Goal: Information Seeking & Learning: Understand process/instructions

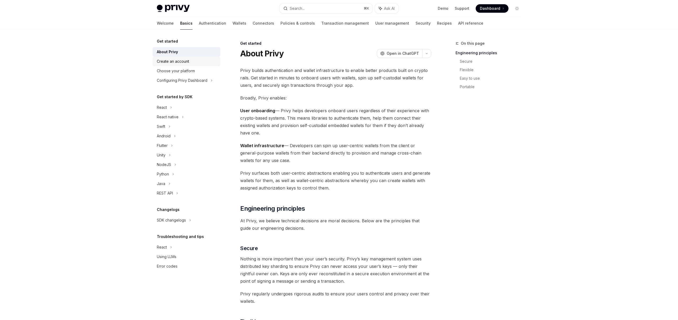
click at [187, 62] on div "Create an account" at bounding box center [173, 61] width 32 height 6
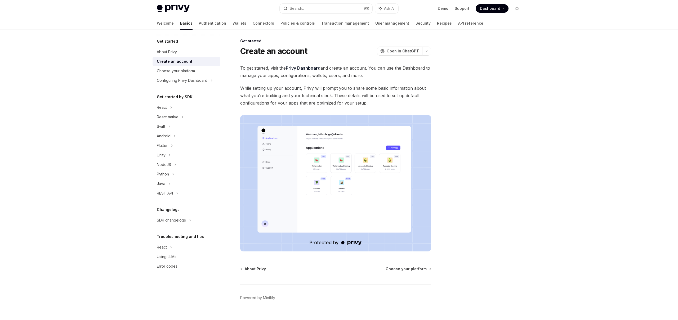
scroll to position [3, 0]
click at [180, 71] on div "Choose your platform" at bounding box center [176, 71] width 38 height 6
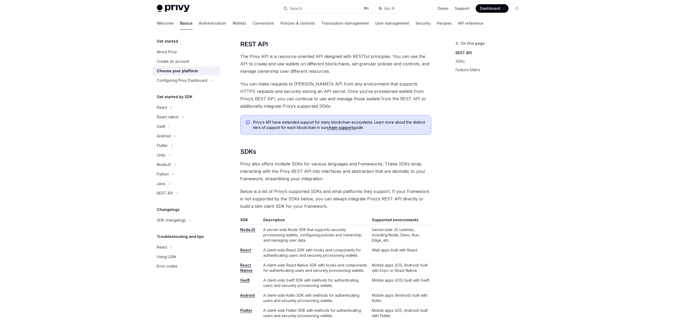
scroll to position [151, 0]
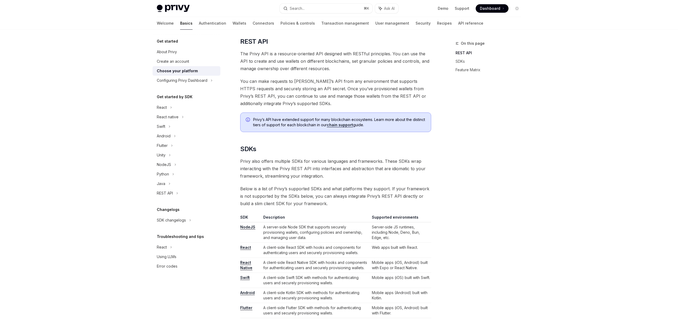
click at [245, 247] on link "React" at bounding box center [245, 247] width 11 height 5
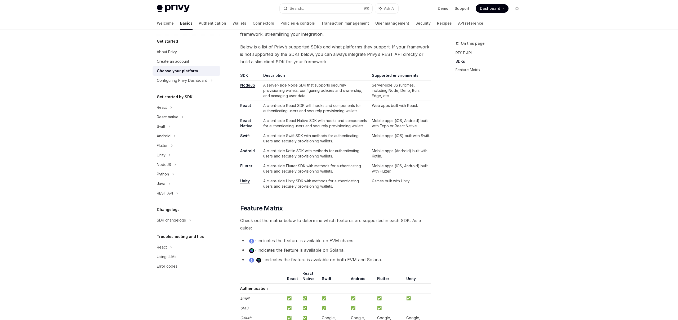
scroll to position [280, 0]
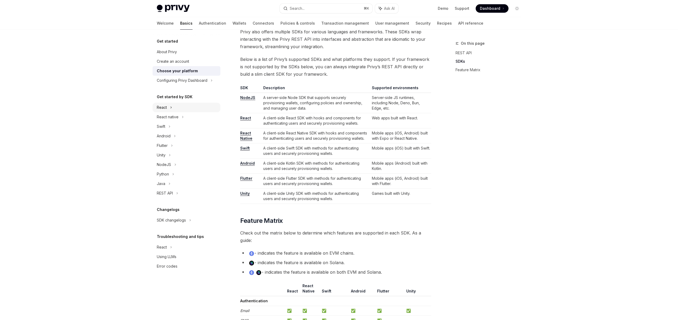
click at [169, 107] on div "React" at bounding box center [187, 108] width 68 height 10
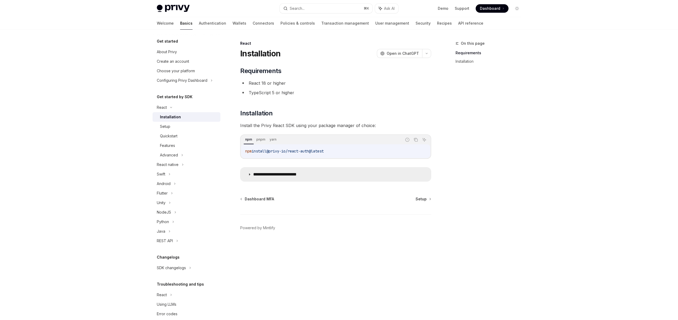
click at [265, 178] on summary "**********" at bounding box center [335, 175] width 190 height 14
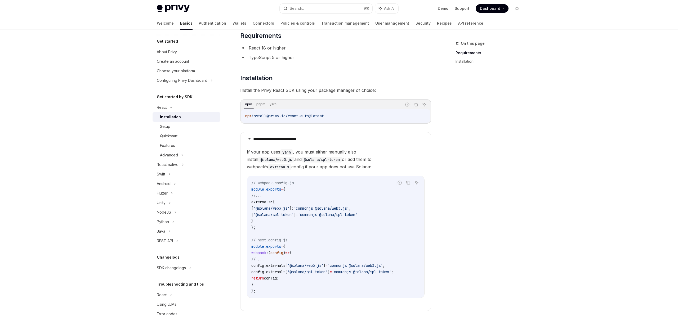
scroll to position [38, 0]
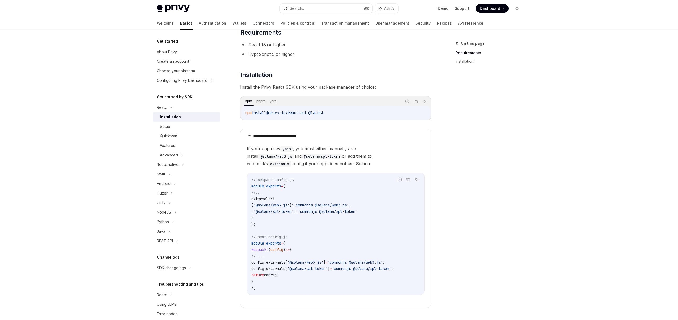
drag, startPoint x: 328, startPoint y: 207, endPoint x: 356, endPoint y: 208, distance: 27.8
click at [356, 208] on code "// webpack.config.js module . exports = { //... externals: { [ '@solana/web3.js…" at bounding box center [335, 234] width 169 height 114
drag, startPoint x: 330, startPoint y: 205, endPoint x: 344, endPoint y: 205, distance: 13.8
click at [344, 205] on span "'commonjs @solana/web3.js'" at bounding box center [321, 205] width 55 height 5
drag, startPoint x: 265, startPoint y: 207, endPoint x: 297, endPoint y: 207, distance: 32.6
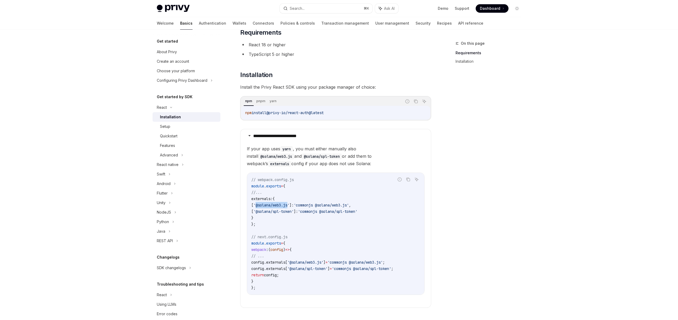
click at [289, 207] on span "'@solana/web3.js'" at bounding box center [271, 205] width 36 height 5
copy span "@solana/web3.js"
drag, startPoint x: 265, startPoint y: 212, endPoint x: 302, endPoint y: 212, distance: 36.8
click at [294, 212] on span "'@solana/spl-token'" at bounding box center [273, 211] width 40 height 5
copy span "@solana/spl-token"
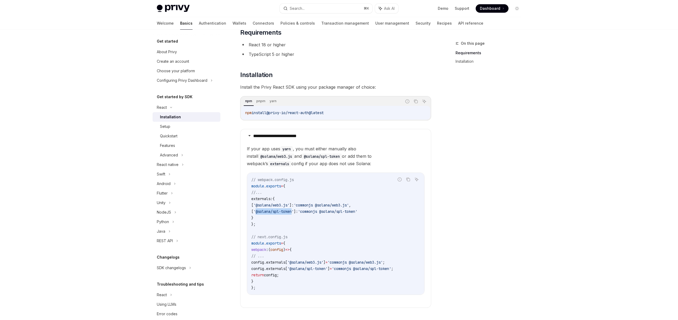
click at [293, 221] on code "// webpack.config.js module . exports = { //... externals: { [ '@solana/web3.js…" at bounding box center [335, 234] width 169 height 114
drag, startPoint x: 265, startPoint y: 206, endPoint x: 298, endPoint y: 207, distance: 33.1
click at [289, 207] on span "'@solana/web3.js'" at bounding box center [271, 205] width 36 height 5
copy span "@solana/web3.js"
click at [266, 220] on code "// webpack.config.js module . exports = { //... externals: { [ '@solana/web3.js…" at bounding box center [335, 234] width 169 height 114
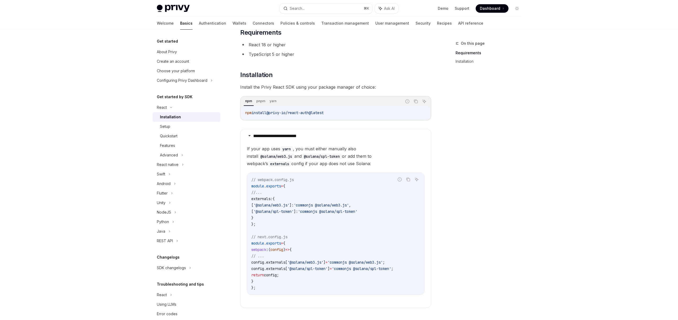
drag, startPoint x: 254, startPoint y: 199, endPoint x: 263, endPoint y: 218, distance: 21.1
click at [263, 218] on code "// webpack.config.js module . exports = { //... externals: { [ '@solana/web3.js…" at bounding box center [335, 234] width 169 height 114
copy code "externals: { [ '@solana/web3.js' ]: 'commonjs @solana/web3.js' , [ '@solana/spl…"
click at [274, 225] on code "// webpack.config.js module . exports = { //... externals: { [ '@solana/web3.js…" at bounding box center [335, 234] width 169 height 114
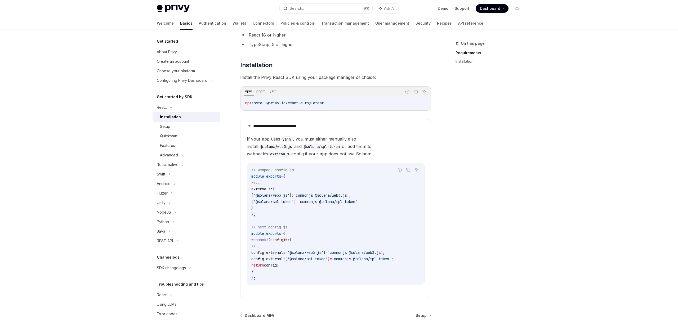
scroll to position [53, 0]
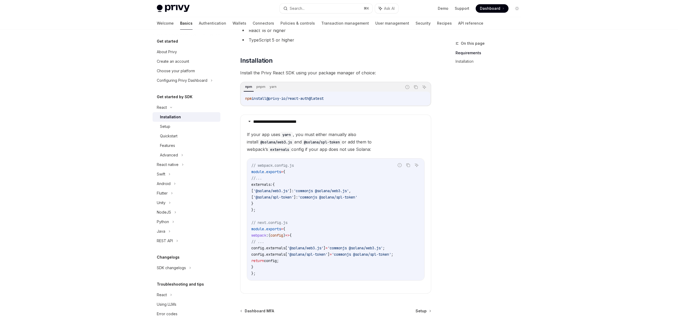
click at [283, 234] on span "config" at bounding box center [276, 235] width 13 height 5
click at [280, 252] on span "externals" at bounding box center [275, 254] width 19 height 5
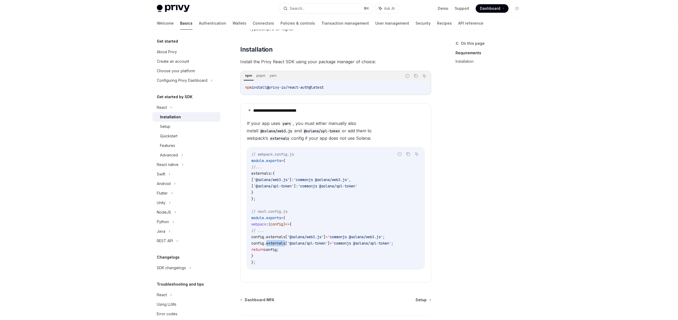
scroll to position [64, 0]
click at [319, 185] on span "'commonjs @solana/spl-token'" at bounding box center [327, 185] width 59 height 5
click at [337, 186] on span "'commonjs @solana/spl-token'" at bounding box center [327, 185] width 59 height 5
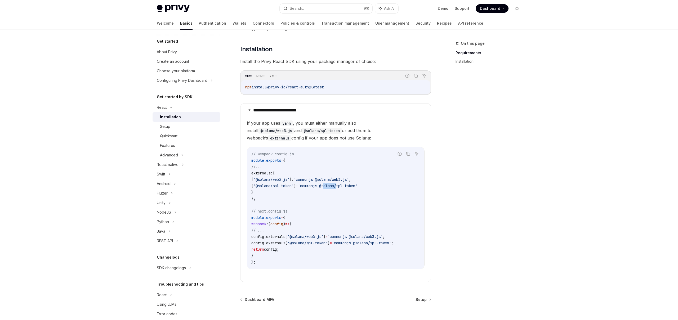
click at [357, 187] on span "'commonjs @solana/spl-token'" at bounding box center [327, 185] width 59 height 5
click at [355, 187] on span "'commonjs @solana/spl-token'" at bounding box center [327, 185] width 59 height 5
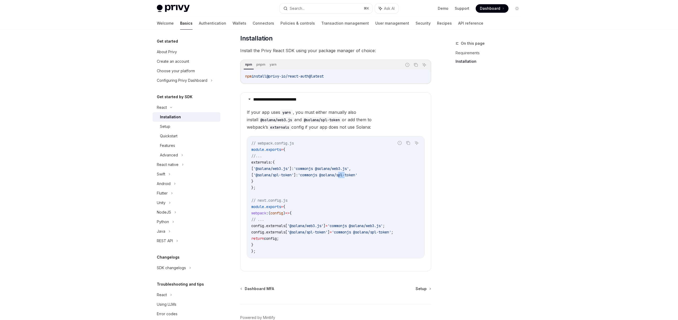
scroll to position [75, 0]
click at [180, 127] on div "Setup" at bounding box center [188, 126] width 57 height 6
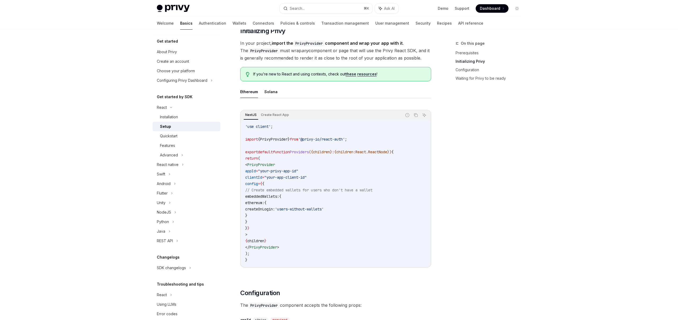
scroll to position [105, 0]
click at [273, 219] on code "'use client' ; import { PrivyProvider } from '@privy-io/react-auth' ; export de…" at bounding box center [335, 194] width 181 height 140
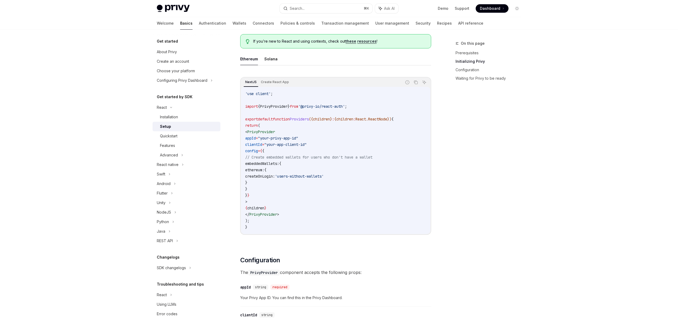
scroll to position [140, 0]
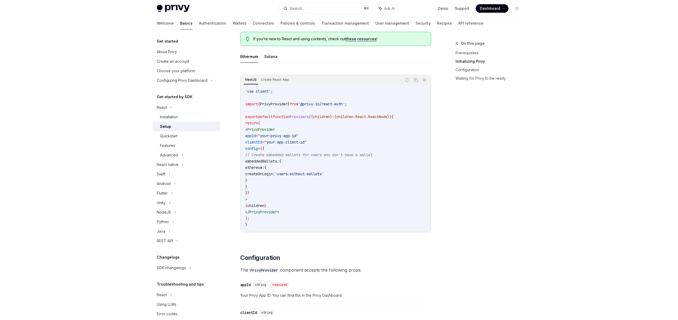
copy code "< PrivyProvider appId = "your-privy-app-id" clientId = "your-app-client-id" con…"
drag, startPoint x: 299, startPoint y: 215, endPoint x: 254, endPoint y: 131, distance: 95.3
click at [254, 131] on code "'use client' ; import { PrivyProvider } from '@privy-io/react-auth' ; export de…" at bounding box center [335, 158] width 181 height 140
click at [279, 213] on span ">" at bounding box center [278, 212] width 2 height 5
drag, startPoint x: 294, startPoint y: 212, endPoint x: 253, endPoint y: 130, distance: 92.1
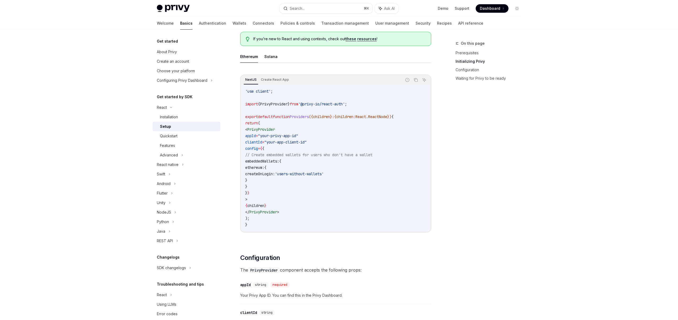
click at [253, 130] on code "'use client' ; import { PrivyProvider } from '@privy-io/react-auth' ; export de…" at bounding box center [335, 158] width 181 height 140
copy code "< PrivyProvider appId = "your-privy-app-id" clientId = "your-app-client-id" con…"
click at [298, 137] on span ""your-privy-app-id"" at bounding box center [278, 135] width 40 height 5
drag, startPoint x: 366, startPoint y: 103, endPoint x: 244, endPoint y: 104, distance: 122.3
click at [244, 104] on div "'use client' ; import { PrivyProvider } from '@privy-io/react-auth' ; export de…" at bounding box center [335, 157] width 189 height 147
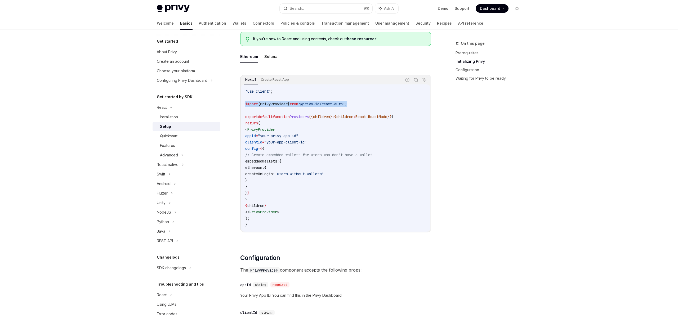
copy span "import { PrivyProvider } from '@privy-io/react-auth' ;"
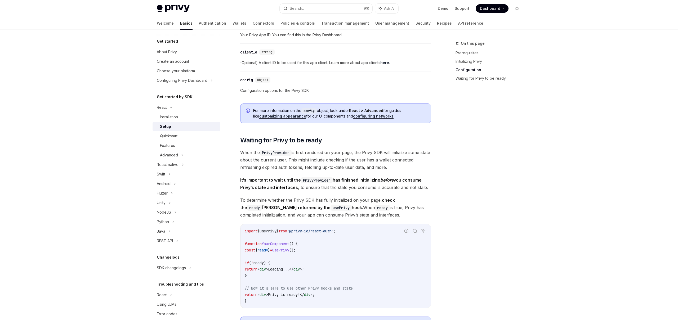
scroll to position [341, 0]
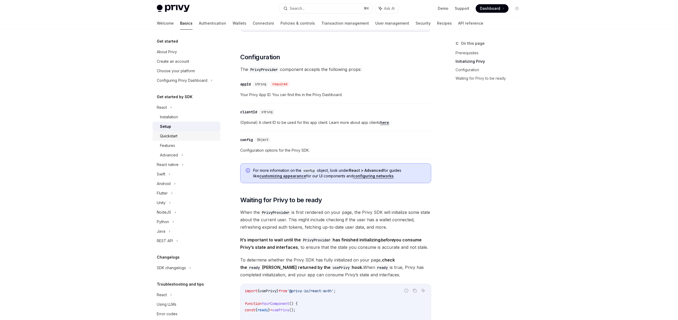
click at [181, 136] on div "Quickstart" at bounding box center [188, 136] width 57 height 6
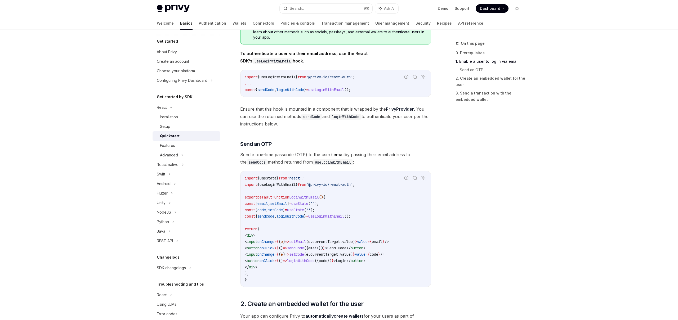
scroll to position [115, 0]
click at [286, 186] on span "useLoginWithEmail" at bounding box center [277, 184] width 36 height 5
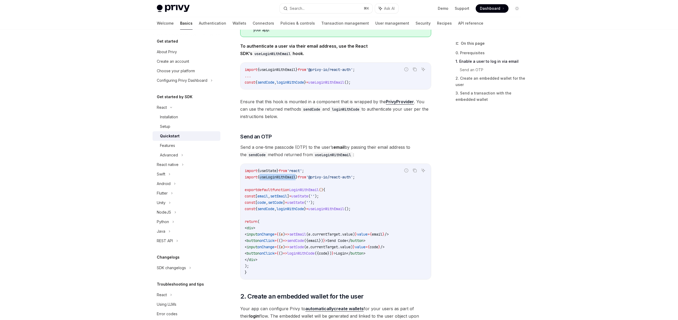
scroll to position [125, 0]
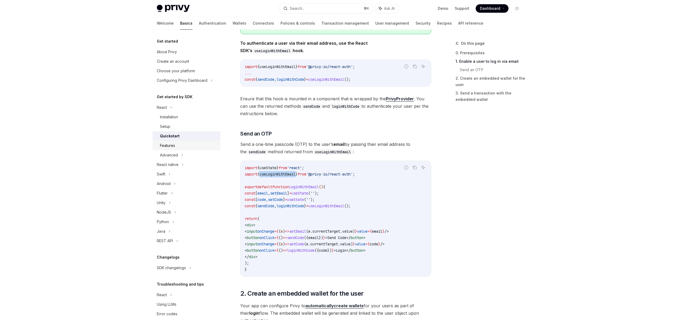
click at [162, 149] on link "Features" at bounding box center [187, 146] width 68 height 10
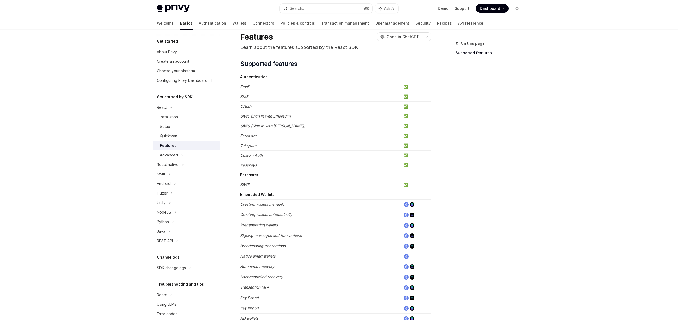
scroll to position [14, 0]
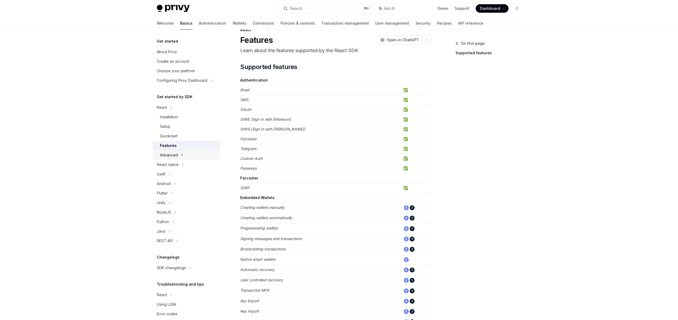
click at [173, 155] on div "Advanced" at bounding box center [169, 155] width 18 height 6
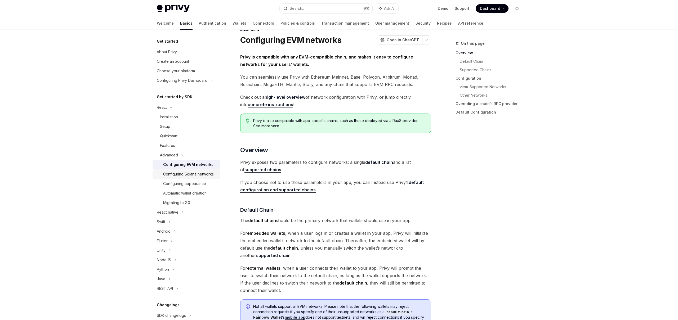
click at [196, 176] on div "Configuring Solana networks" at bounding box center [188, 174] width 51 height 6
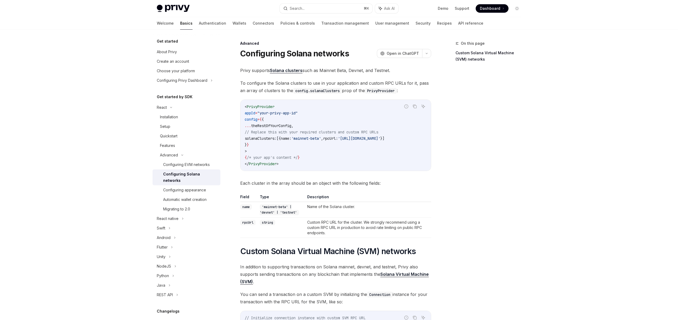
click at [276, 137] on span "solanaClusters:" at bounding box center [261, 138] width 32 height 5
click at [279, 128] on span "theRestOfYourConfig" at bounding box center [271, 125] width 40 height 5
click at [281, 154] on code "< PrivyProvider appId = "your-privy-app-id" config = { { ... theRestOfYourConfi…" at bounding box center [336, 136] width 182 height 64
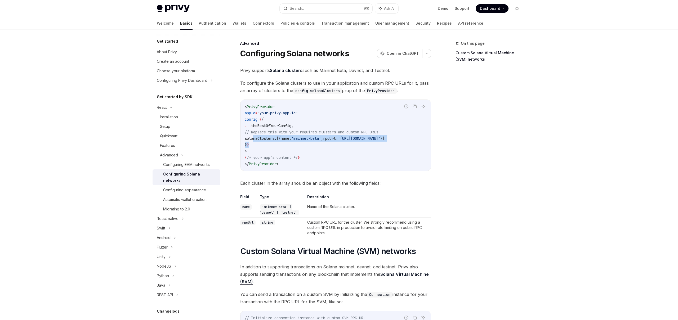
drag, startPoint x: 254, startPoint y: 138, endPoint x: 334, endPoint y: 143, distance: 79.6
click at [334, 143] on code "< PrivyProvider appId = "your-privy-app-id" config = { { ... theRestOfYourConfi…" at bounding box center [336, 136] width 182 height 64
click at [259, 138] on span "solanaClusters:" at bounding box center [261, 138] width 32 height 5
drag, startPoint x: 253, startPoint y: 138, endPoint x: 342, endPoint y: 138, distance: 89.0
click at [342, 138] on span "solanaClusters: [{ name: 'mainnet-beta' , rpcUrl: 'https://api.mainnet-beta.sol…" at bounding box center [315, 138] width 140 height 5
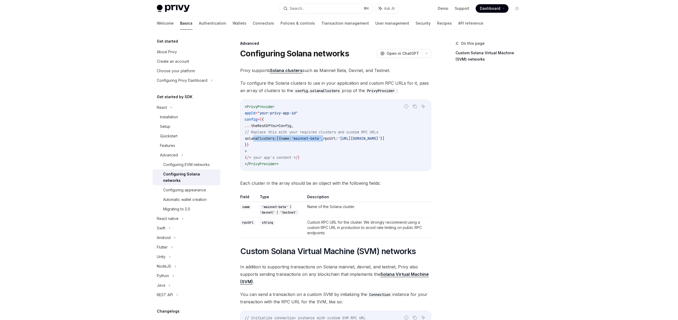
scroll to position [0, 29]
click at [418, 141] on code "< PrivyProvider appId = "your-privy-app-id" config = { { ... theRestOfYourConfi…" at bounding box center [336, 136] width 182 height 64
copy span "solanaClusters: [{ name: 'mainnet-beta' , rpcUrl: 'https://api.mainnet-beta.sol…"
click at [275, 212] on code "'mainnet-beta' | 'devnet' | 'testnet'" at bounding box center [279, 209] width 39 height 11
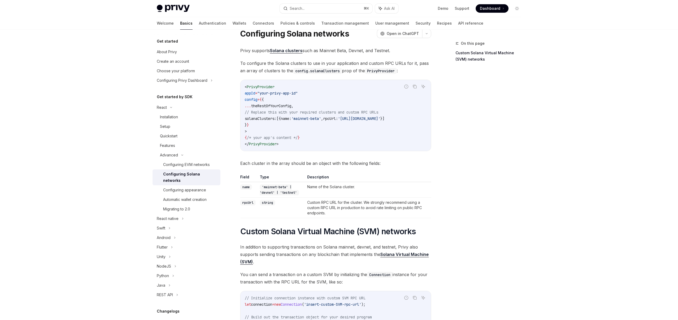
scroll to position [21, 0]
click at [268, 203] on code "string" at bounding box center [267, 201] width 15 height 5
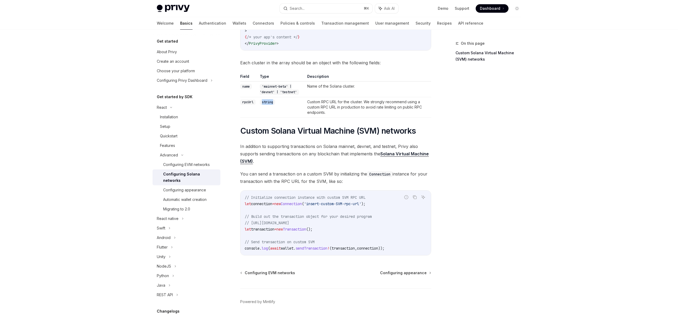
scroll to position [116, 0]
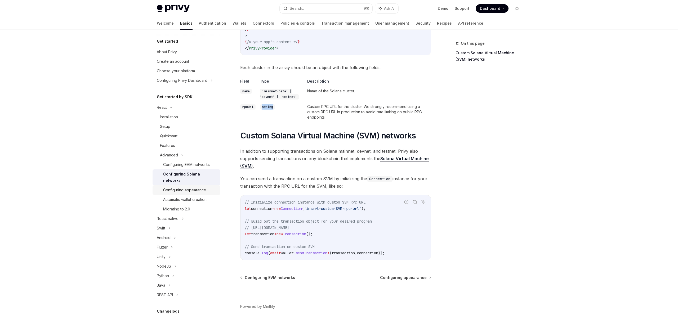
click at [189, 187] on div "Configuring appearance" at bounding box center [184, 190] width 43 height 6
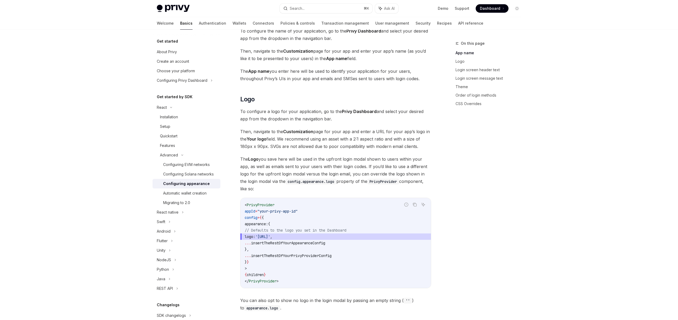
scroll to position [124, 0]
click at [270, 235] on span "'https://your.logo.url'" at bounding box center [262, 237] width 15 height 5
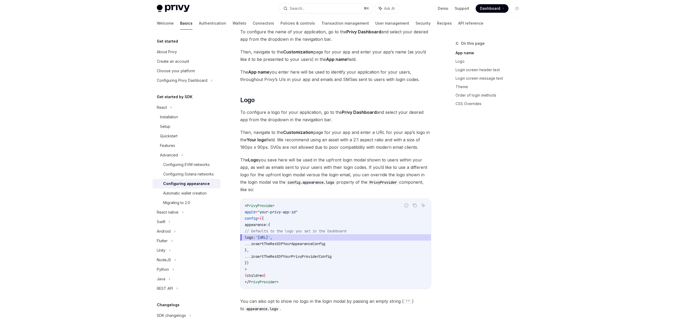
click at [294, 241] on span "insertTheRestOfYourAppearanceConfig" at bounding box center [288, 243] width 74 height 5
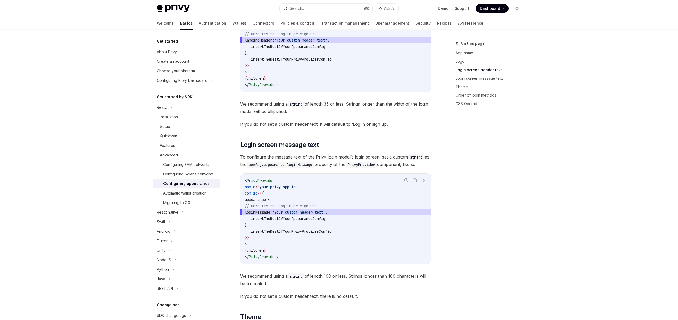
scroll to position [476, 0]
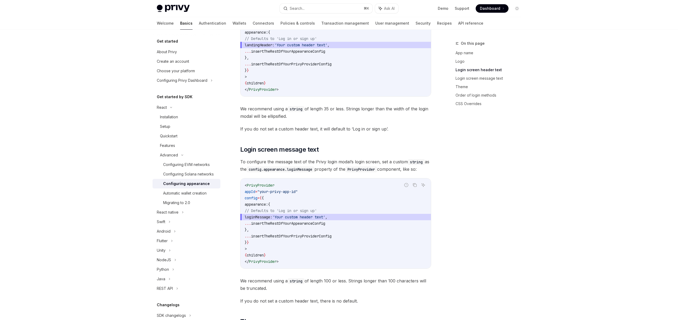
drag, startPoint x: 253, startPoint y: 205, endPoint x: 264, endPoint y: 228, distance: 25.3
click at [264, 228] on code "< PrivyProvider appId = "your-privy-app-id" config = { { appearance: { // Defau…" at bounding box center [336, 223] width 182 height 83
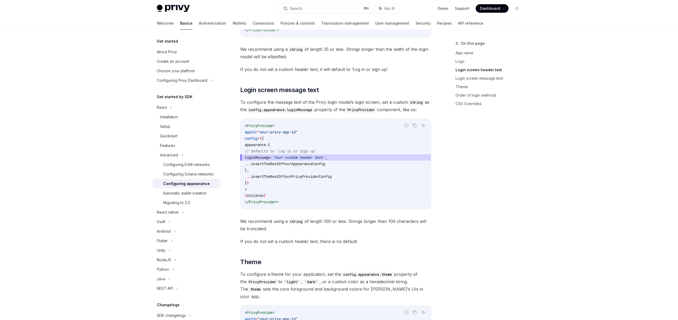
scroll to position [533, 0]
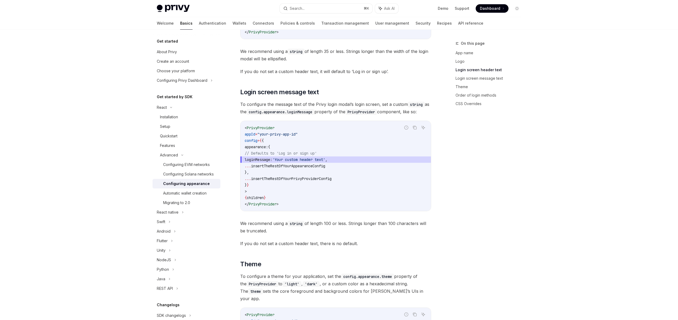
click at [259, 171] on code "< PrivyProvider appId = "your-privy-app-id" config = { { appearance: { // Defau…" at bounding box center [336, 166] width 182 height 83
drag, startPoint x: 251, startPoint y: 147, endPoint x: 263, endPoint y: 171, distance: 26.1
click at [263, 171] on code "< PrivyProvider appId = "your-privy-app-id" config = { { appearance: { // Defau…" at bounding box center [336, 166] width 182 height 83
copy code "appearance: { // Defaults to 'Log in or sign up' loginMessage: 'Your custom hea…"
click at [190, 173] on div "Configuring Solana networks" at bounding box center [188, 174] width 51 height 6
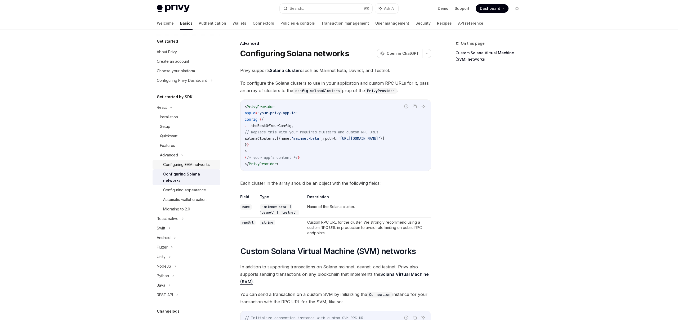
click at [189, 165] on div "Configuring EVM networks" at bounding box center [186, 165] width 47 height 6
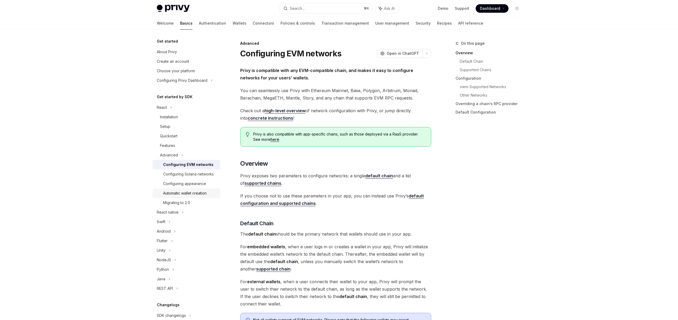
click at [198, 194] on div "Automatic wallet creation" at bounding box center [184, 193] width 43 height 6
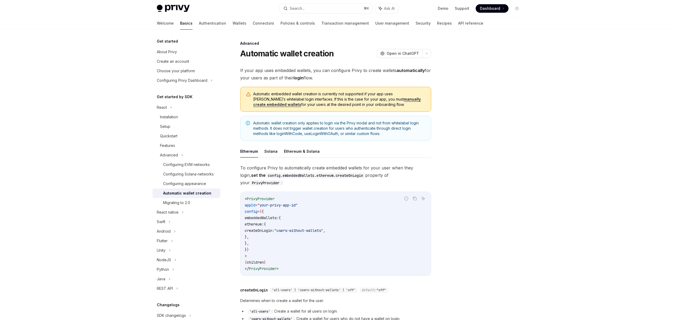
click at [274, 228] on span "createOnLogin:" at bounding box center [260, 230] width 30 height 5
click at [320, 228] on span ""users-without-wallets"" at bounding box center [298, 230] width 49 height 5
click at [310, 232] on code "< PrivyProvider appId = "your-privy-app-id" config = { { embeddedWallets: { eth…" at bounding box center [336, 234] width 182 height 76
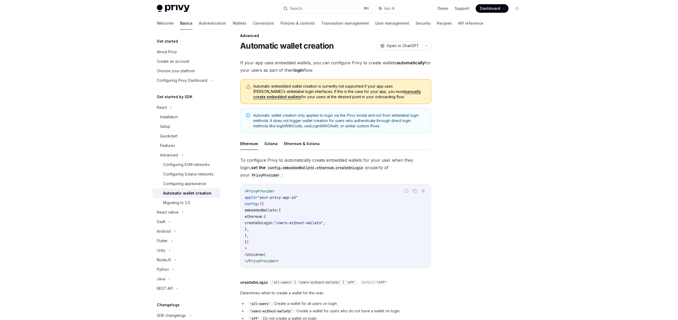
scroll to position [8, 0]
click at [206, 184] on div "Configuring appearance" at bounding box center [190, 184] width 54 height 6
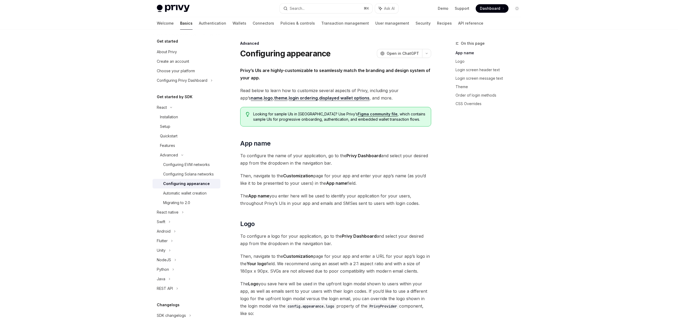
click at [358, 114] on link "Figma community file" at bounding box center [378, 114] width 40 height 5
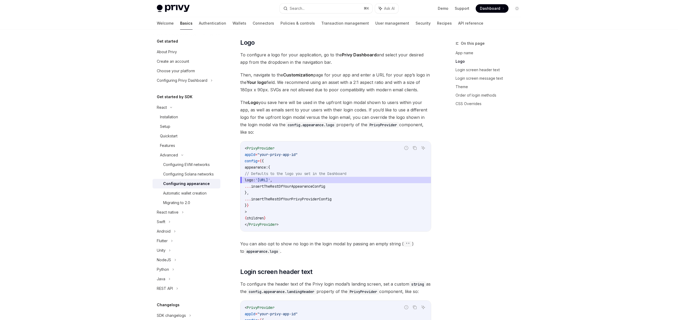
scroll to position [183, 0]
click at [255, 176] on span "logo:" at bounding box center [250, 178] width 11 height 5
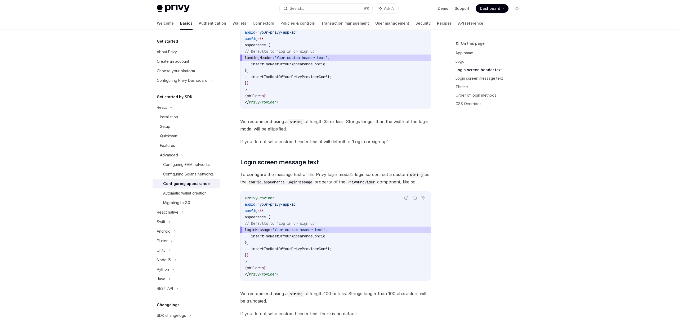
scroll to position [464, 0]
click at [282, 249] on span "insertTheRestOfYourPrivyProviderConfig" at bounding box center [291, 248] width 80 height 5
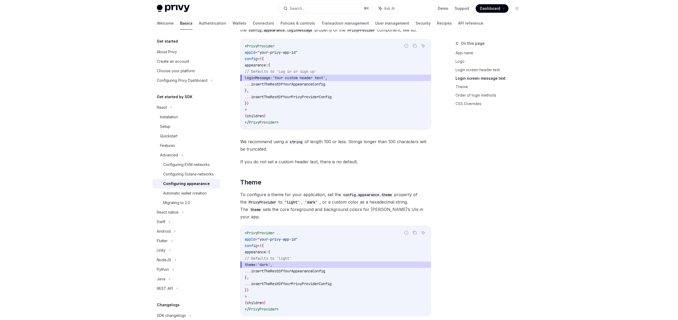
scroll to position [617, 0]
drag, startPoint x: 258, startPoint y: 256, endPoint x: 303, endPoint y: 256, distance: 45.3
click at [303, 260] on span "theme: 'dark' ," at bounding box center [336, 263] width 182 height 6
copy span "theme: 'dark' ,"
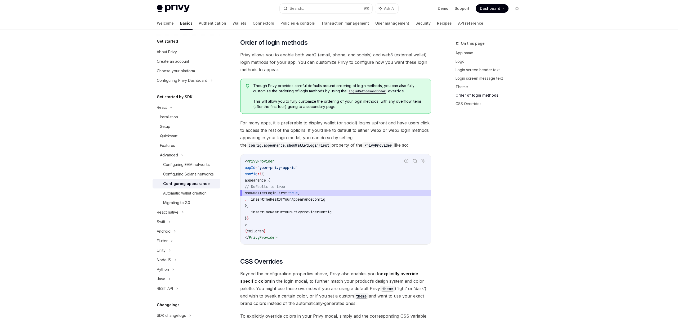
scroll to position [1015, 0]
click at [272, 189] on span "showWalletLoginFirst: true ," at bounding box center [336, 192] width 182 height 6
click at [296, 196] on span "insertTheRestOfYourAppearanceConfig" at bounding box center [288, 198] width 74 height 5
drag, startPoint x: 258, startPoint y: 185, endPoint x: 333, endPoint y: 185, distance: 75.7
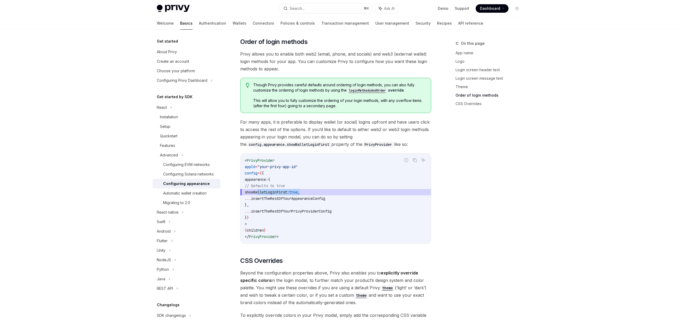
click at [333, 189] on span "showWalletLoginFirst: true ," at bounding box center [336, 192] width 182 height 6
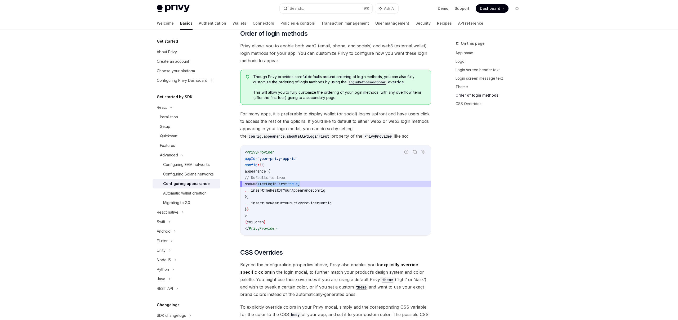
scroll to position [1024, 0]
click at [185, 192] on div "Automatic wallet creation" at bounding box center [184, 193] width 43 height 6
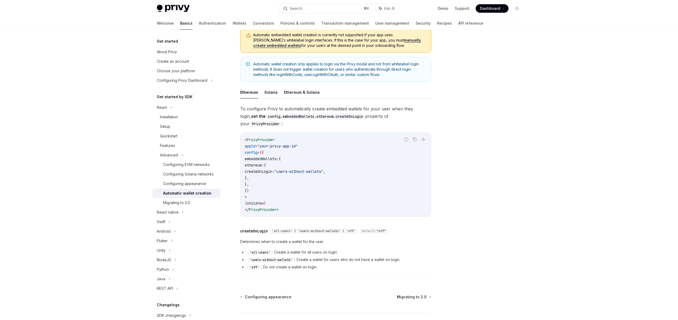
scroll to position [64, 0]
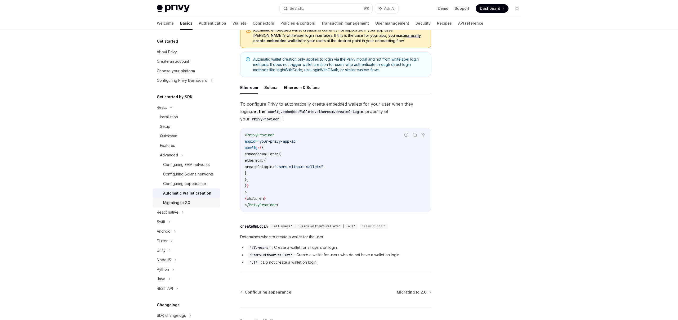
click at [176, 204] on div "Migrating to 2.0" at bounding box center [176, 203] width 27 height 6
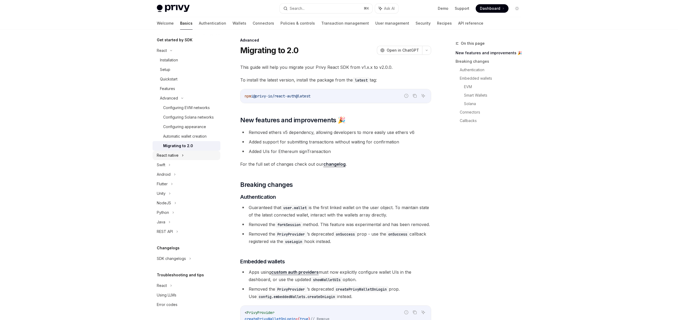
scroll to position [5, 0]
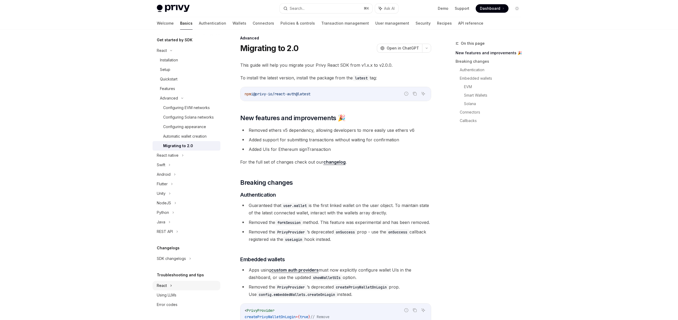
click at [169, 285] on div "React" at bounding box center [187, 286] width 68 height 10
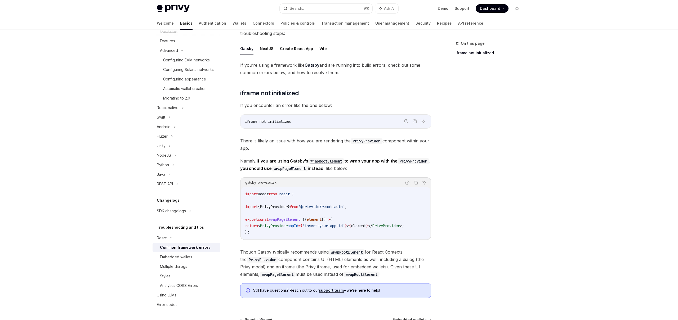
scroll to position [48, 0]
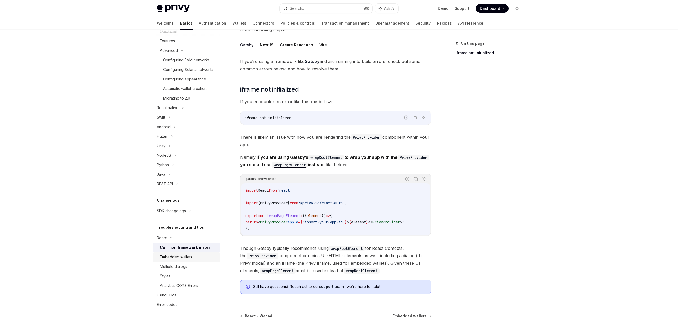
click at [170, 256] on div "Embedded wallets" at bounding box center [176, 257] width 32 height 6
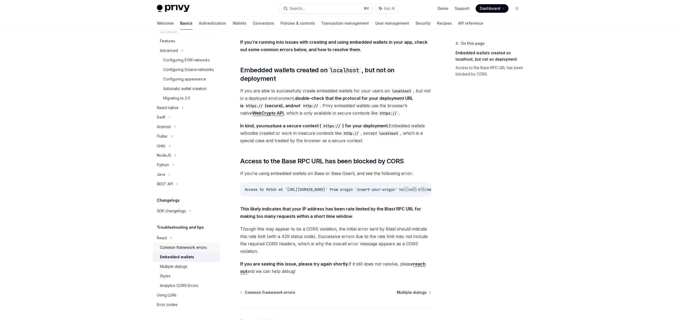
scroll to position [36, 0]
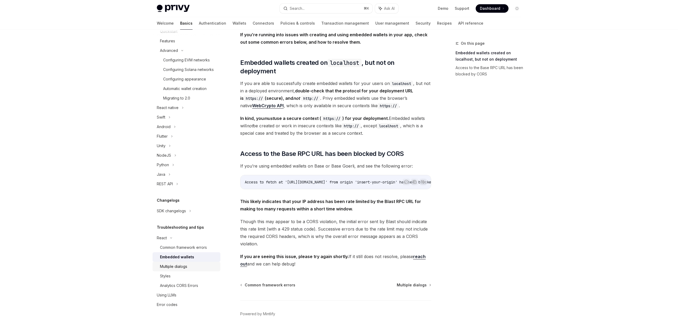
click at [181, 263] on div "Multiple dialogs" at bounding box center [173, 266] width 27 height 6
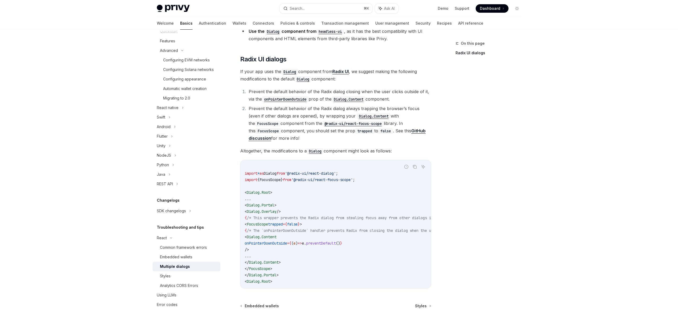
scroll to position [117, 0]
click at [195, 272] on link "Styles" at bounding box center [187, 276] width 68 height 10
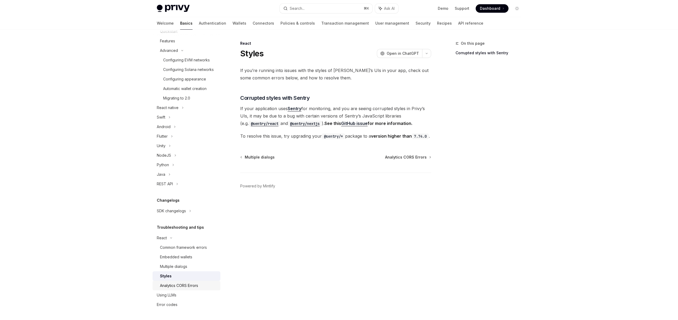
click at [201, 284] on div "Analytics CORS Errors" at bounding box center [188, 286] width 57 height 6
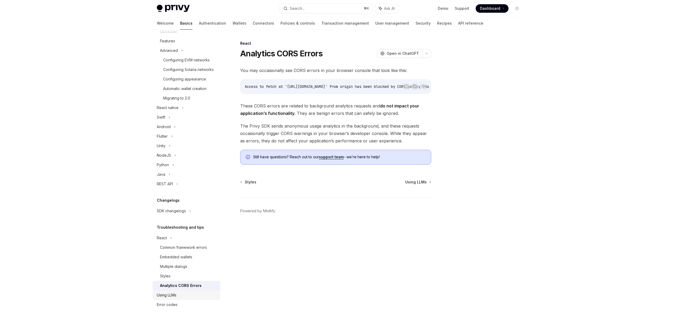
click at [181, 296] on div "Using LLMs" at bounding box center [187, 295] width 60 height 6
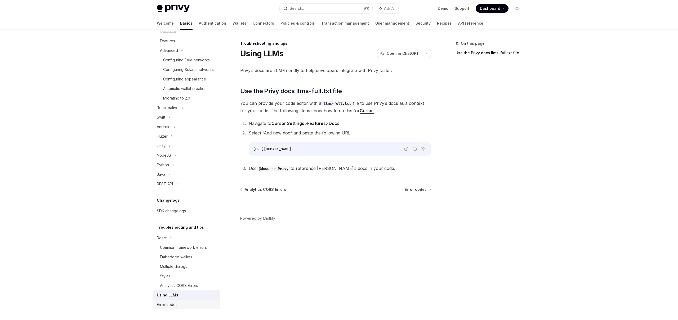
click at [183, 302] on div "Error codes" at bounding box center [187, 305] width 60 height 6
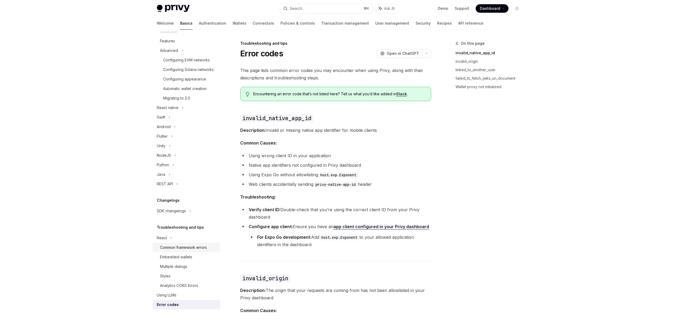
click at [184, 248] on div "Common framework errors" at bounding box center [183, 247] width 47 height 6
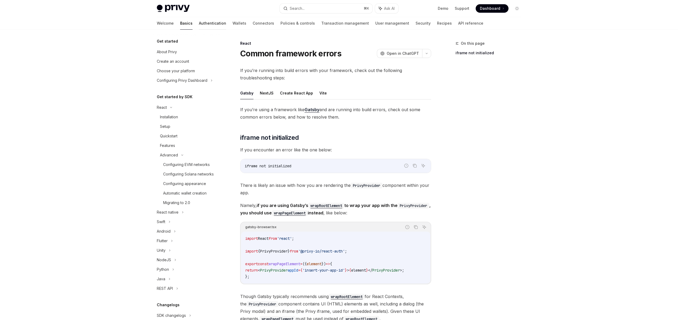
click at [199, 21] on link "Authentication" at bounding box center [212, 23] width 27 height 13
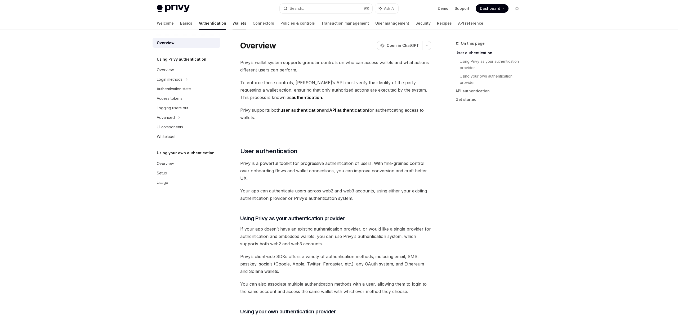
click at [232, 22] on link "Wallets" at bounding box center [239, 23] width 14 height 13
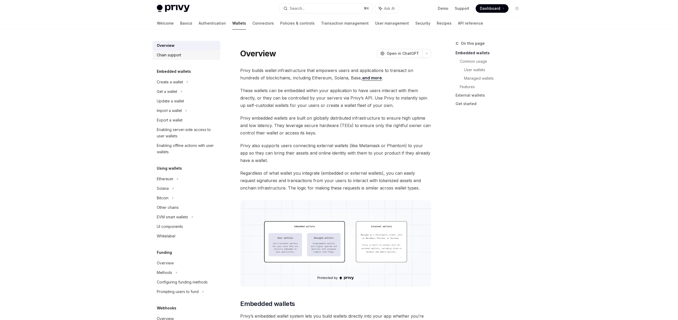
click at [183, 56] on div "Chain support" at bounding box center [187, 55] width 60 height 6
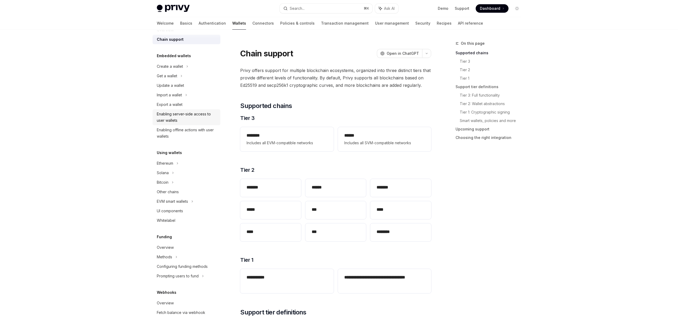
scroll to position [20, 0]
click at [172, 156] on div "Ethereum" at bounding box center [165, 159] width 16 height 6
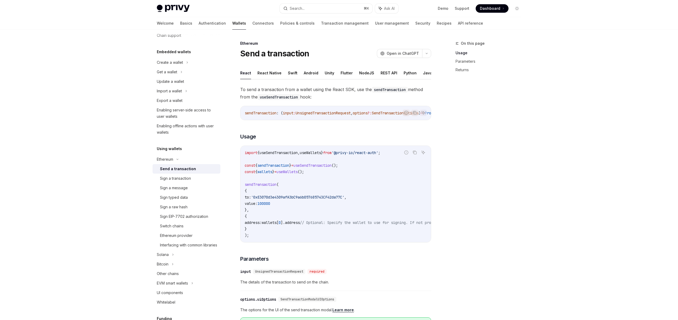
click at [317, 160] on code "import { useSendTransaction , useWallets } from '@privy-io/react-auth' ; const …" at bounding box center [383, 194] width 277 height 89
click at [323, 167] on span "useSendTransaction" at bounding box center [312, 165] width 38 height 5
click at [318, 183] on code "import { useSendTransaction , useWallets } from '@privy-io/react-auth' ; const …" at bounding box center [383, 194] width 277 height 89
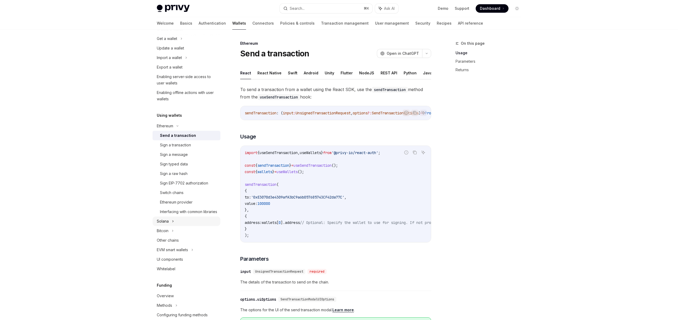
scroll to position [53, 0]
click at [182, 226] on div "Solana" at bounding box center [187, 221] width 68 height 10
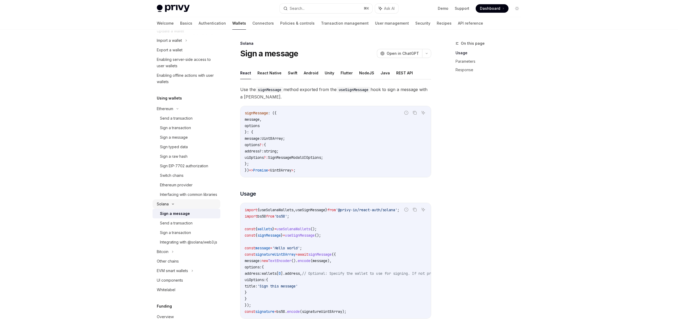
scroll to position [73, 0]
click at [182, 223] on div "Send a transaction" at bounding box center [176, 220] width 33 height 6
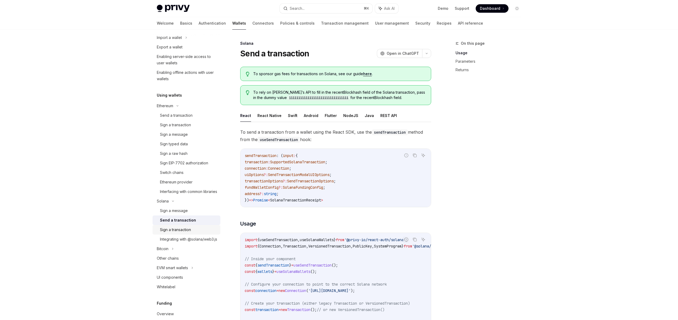
click at [185, 233] on div "Sign a transaction" at bounding box center [175, 230] width 31 height 6
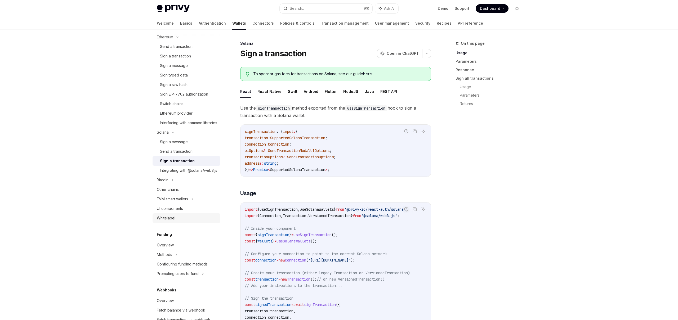
scroll to position [143, 0]
click at [180, 210] on div "UI components" at bounding box center [170, 207] width 26 height 6
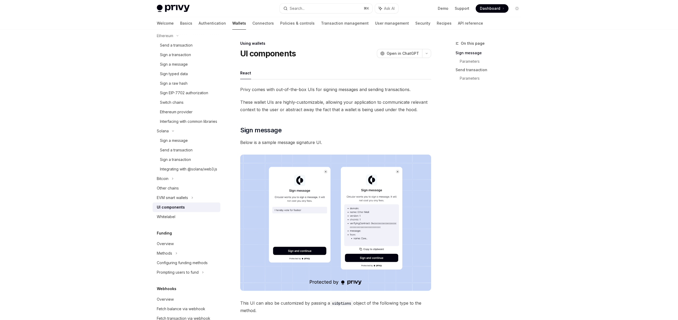
click at [256, 91] on span "Privy comes with out-of-the-box UIs for signing messages and sending transactio…" at bounding box center [335, 89] width 191 height 7
click at [295, 89] on span "Privy comes with out-of-the-box UIs for signing messages and sending transactio…" at bounding box center [335, 89] width 191 height 7
click at [329, 89] on span "Privy comes with out-of-the-box UIs for signing messages and sending transactio…" at bounding box center [335, 89] width 191 height 7
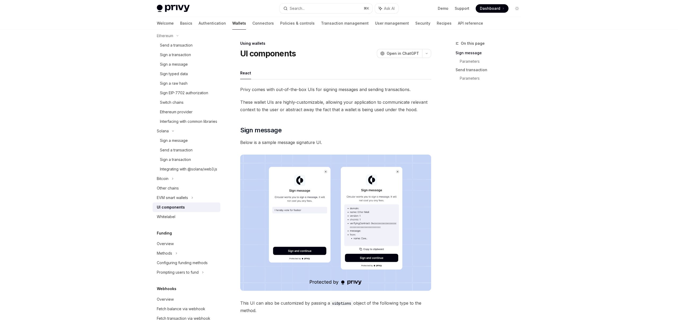
click at [329, 89] on span "Privy comes with out-of-the-box UIs for signing messages and sending transactio…" at bounding box center [335, 89] width 191 height 7
click at [375, 91] on span "Privy comes with out-of-the-box UIs for signing messages and sending transactio…" at bounding box center [335, 89] width 191 height 7
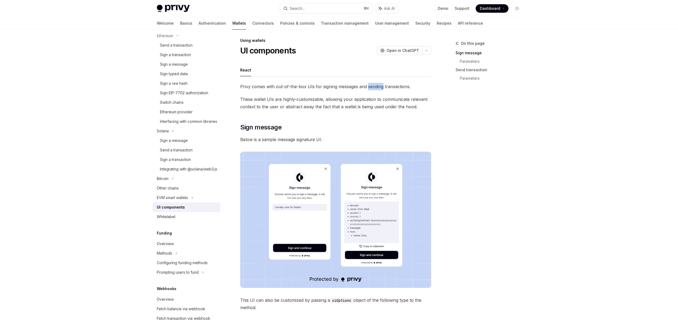
click at [343, 102] on span "These wallet UIs are highly-customizable, allowing your application to communic…" at bounding box center [335, 103] width 191 height 15
click at [351, 107] on span "These wallet UIs are highly-customizable, allowing your application to communic…" at bounding box center [335, 103] width 191 height 15
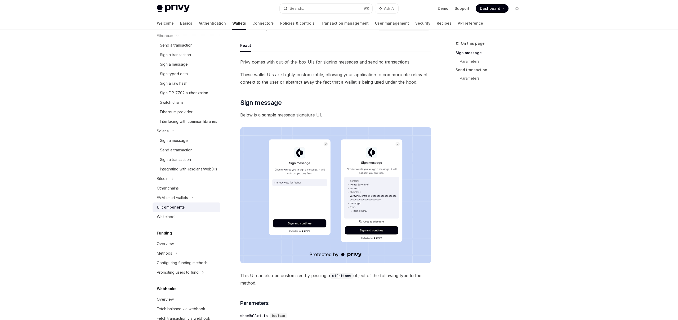
scroll to position [28, 0]
click at [182, 247] on div "Overview" at bounding box center [187, 244] width 60 height 6
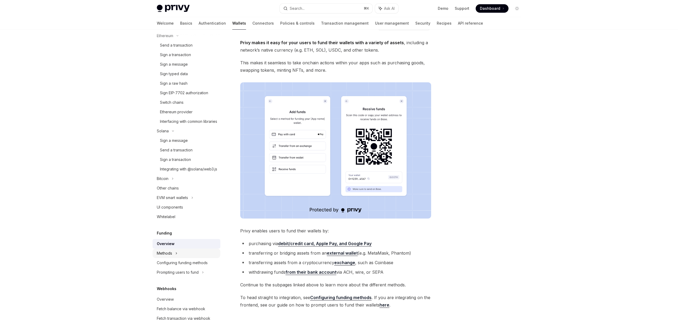
click at [182, 258] on div "Methods" at bounding box center [187, 254] width 68 height 10
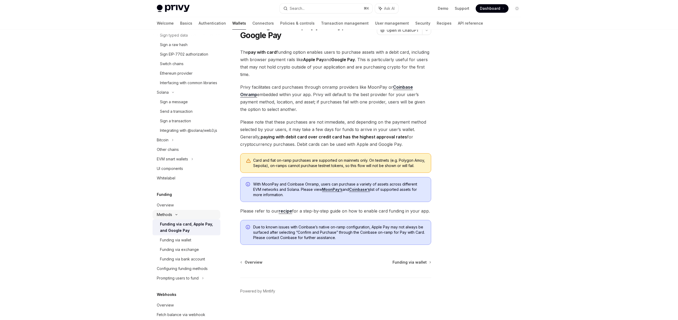
scroll to position [183, 0]
click at [186, 242] on div "Funding via wallet" at bounding box center [175, 239] width 31 height 6
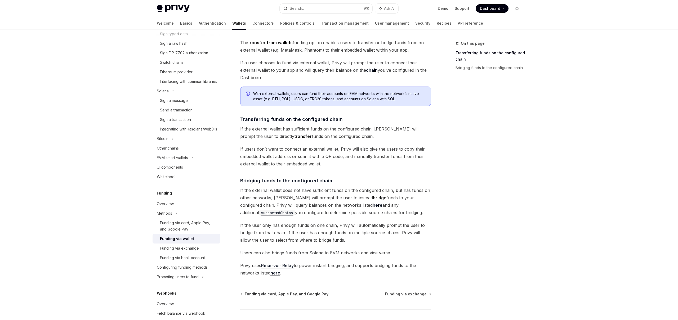
click at [262, 200] on span "If the external wallet does not have sufficient funds on the configured chain, …" at bounding box center [335, 202] width 191 height 30
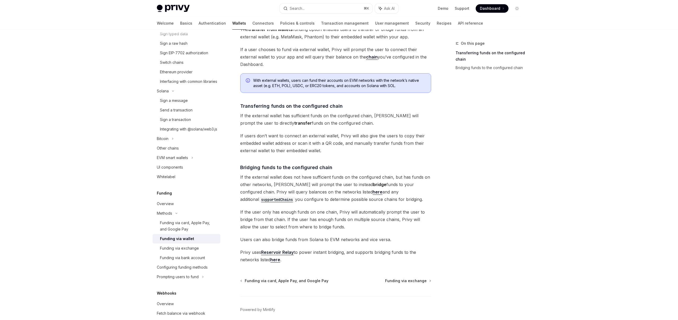
scroll to position [63, 0]
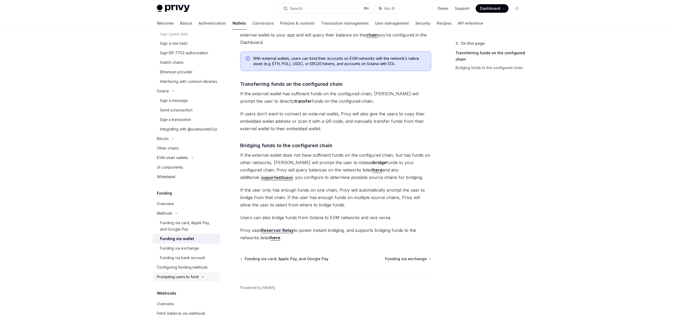
click at [187, 280] on div "Prompting users to fund" at bounding box center [178, 277] width 42 height 6
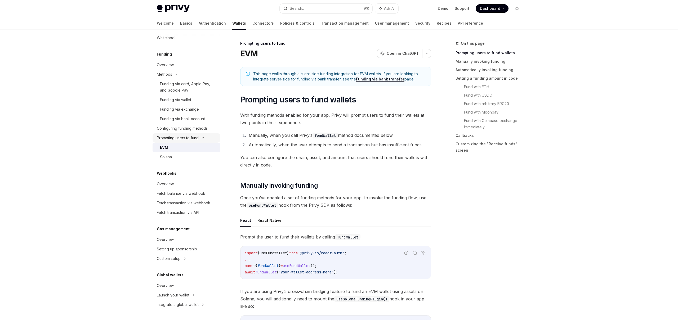
scroll to position [335, 0]
click at [171, 290] on link "Overview" at bounding box center [187, 286] width 68 height 10
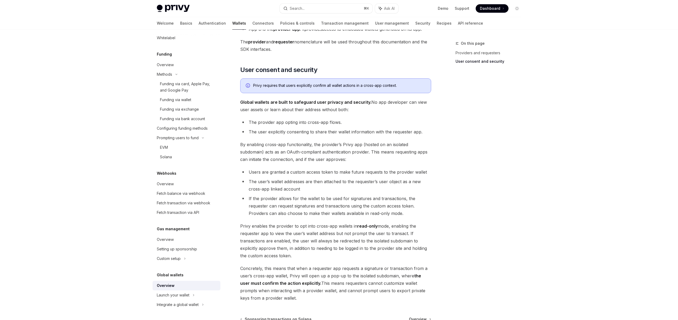
scroll to position [351, 0]
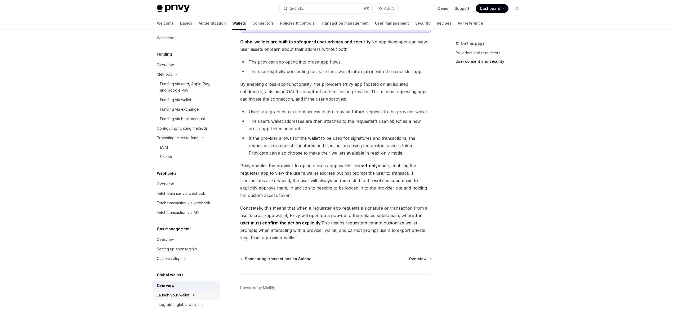
click at [171, 294] on div "Launch your wallet" at bounding box center [173, 295] width 33 height 6
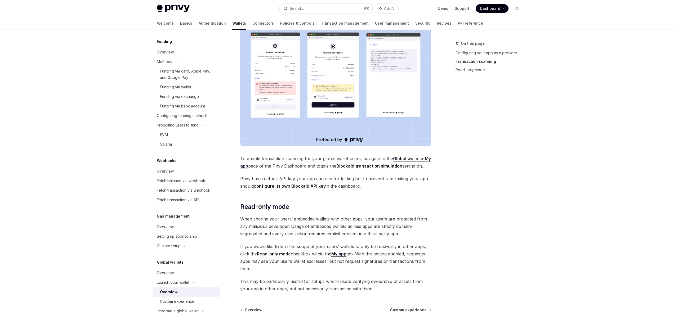
scroll to position [310, 0]
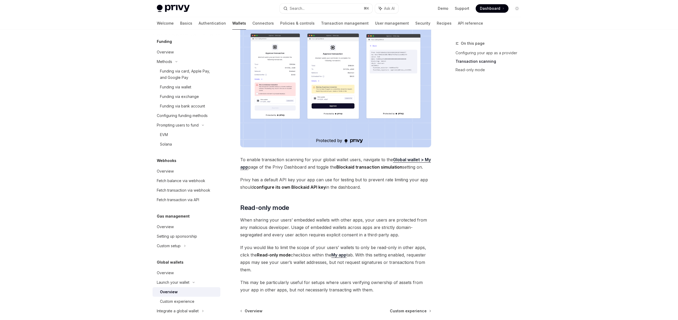
click at [407, 157] on link "Global wallet > My app" at bounding box center [335, 163] width 191 height 13
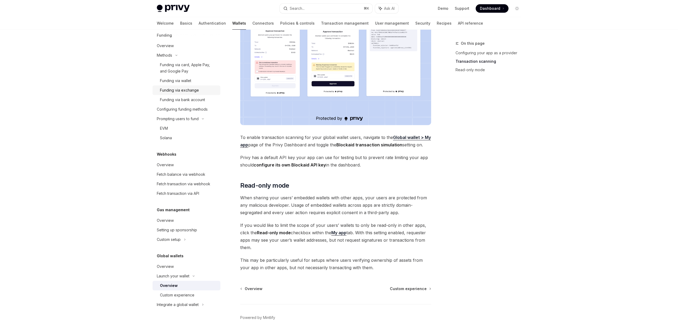
scroll to position [357, 0]
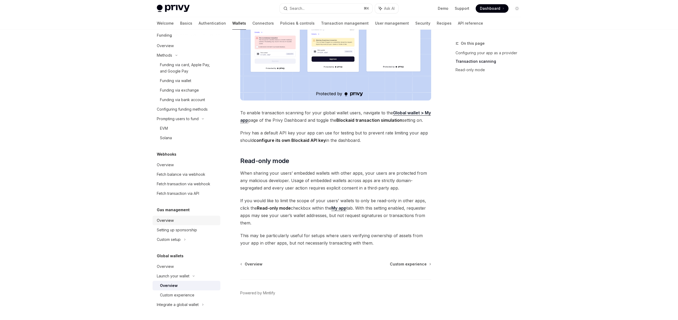
click at [168, 221] on div "Overview" at bounding box center [165, 220] width 17 height 6
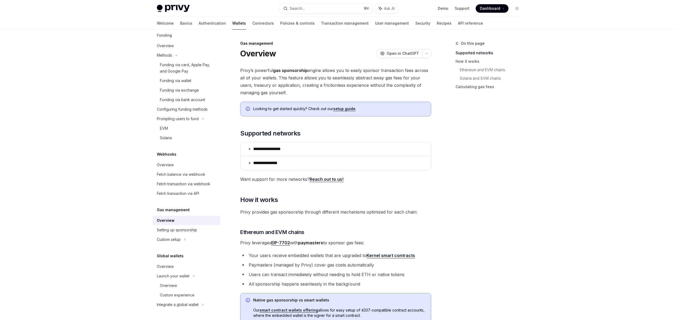
click at [138, 223] on div "Privy Docs home page Search... ⌘ K Ask AI Demo Support Dashboard Dashboard Sear…" at bounding box center [339, 311] width 678 height 623
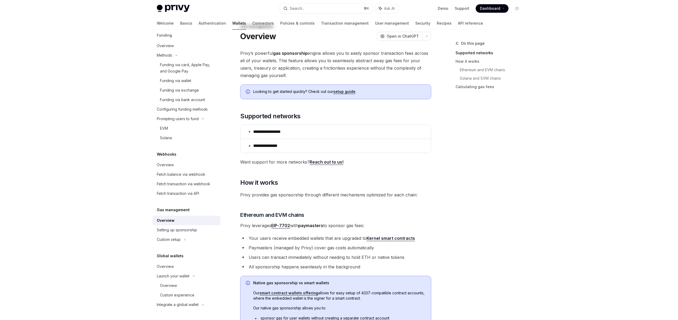
scroll to position [18, 0]
click at [138, 223] on div "Privy Docs home page Search... ⌘ K Ask AI Demo Support Dashboard Dashboard Sear…" at bounding box center [339, 293] width 678 height 623
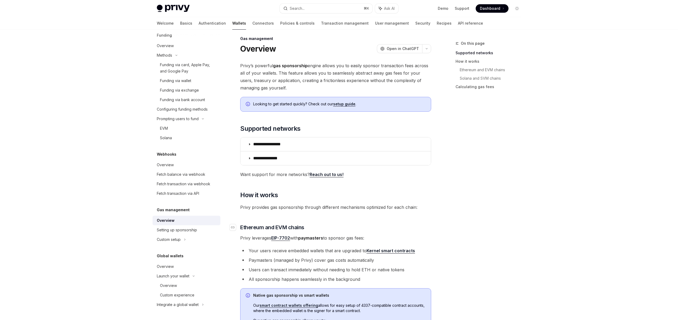
scroll to position [3, 0]
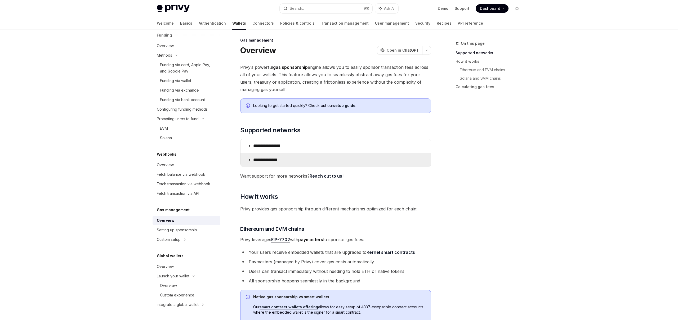
click at [271, 162] on p "**********" at bounding box center [270, 159] width 34 height 5
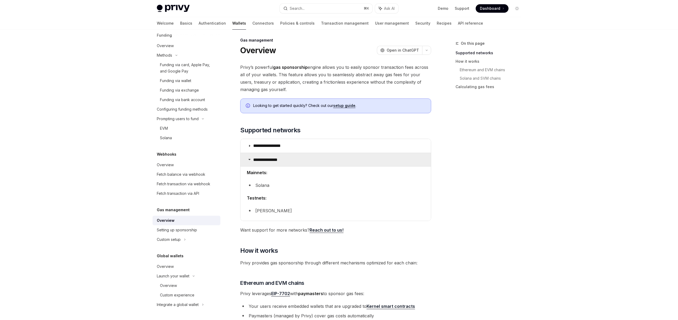
click at [271, 162] on p "**********" at bounding box center [270, 159] width 34 height 5
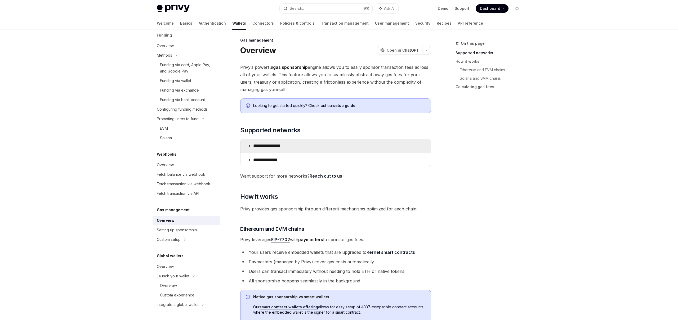
click at [276, 149] on summary "**********" at bounding box center [335, 146] width 190 height 14
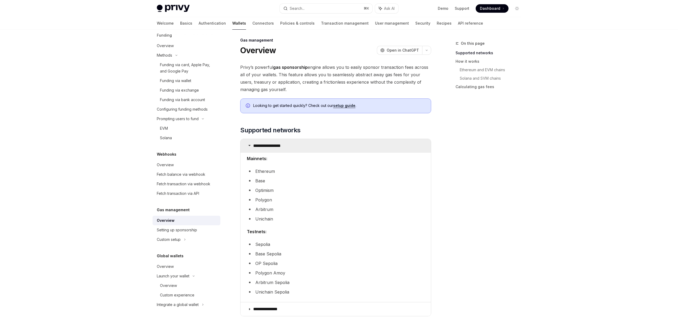
click at [276, 149] on summary "**********" at bounding box center [335, 146] width 190 height 14
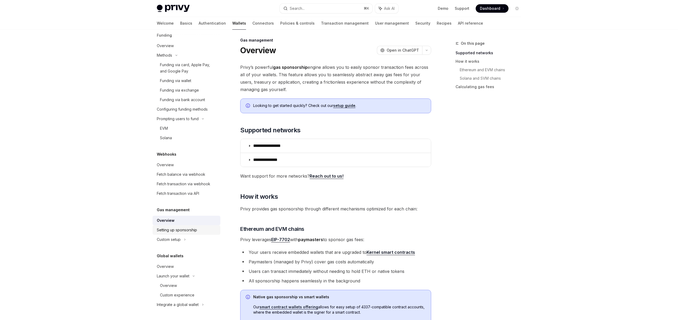
click at [181, 229] on div "Setting up sponsorship" at bounding box center [177, 230] width 40 height 6
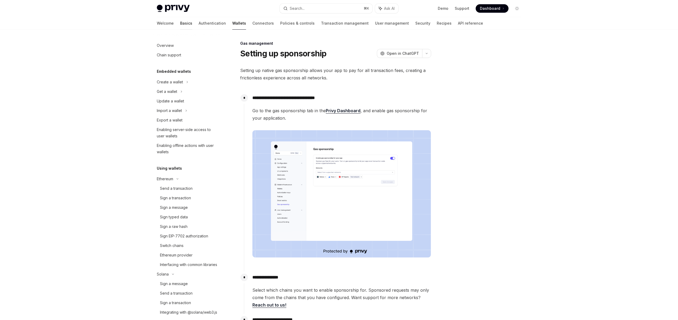
click at [180, 21] on link "Basics" at bounding box center [186, 23] width 12 height 13
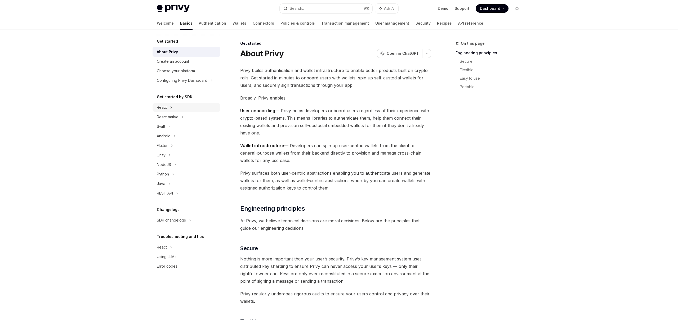
click at [165, 109] on div "React" at bounding box center [162, 107] width 10 height 6
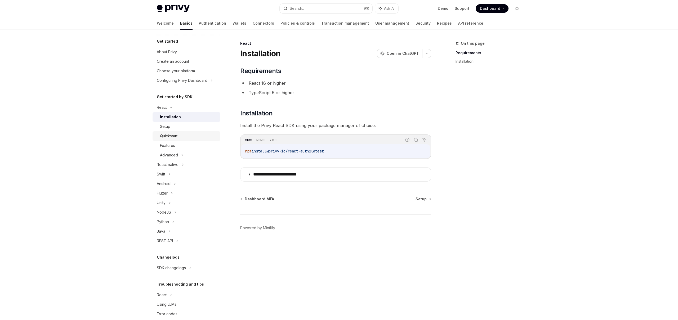
click at [183, 136] on div "Quickstart" at bounding box center [188, 136] width 57 height 6
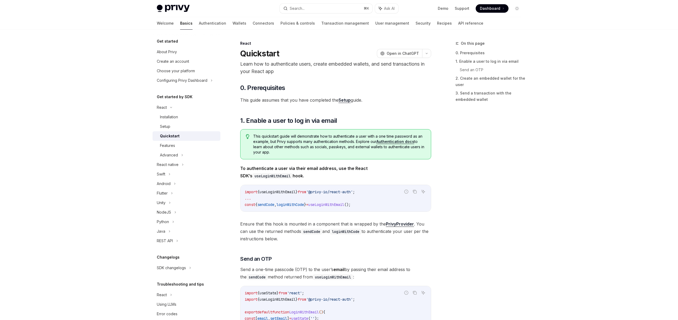
type textarea "*"
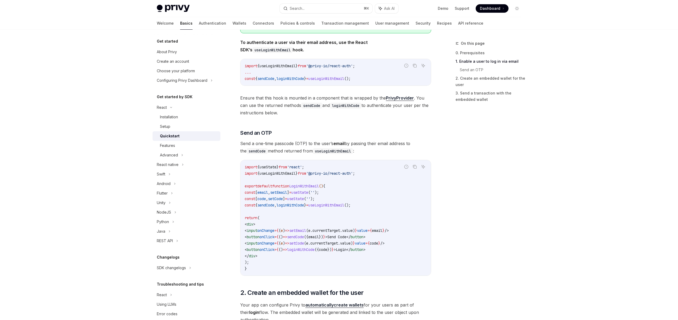
scroll to position [128, 0]
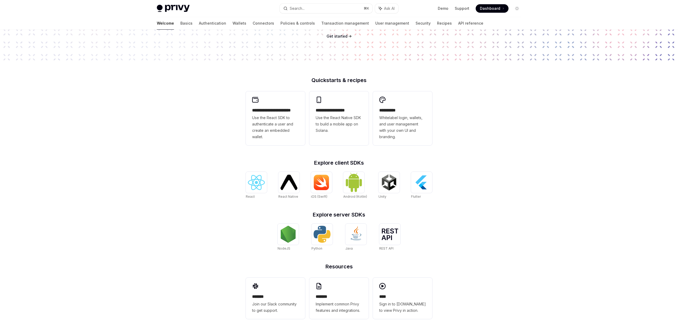
scroll to position [101, 0]
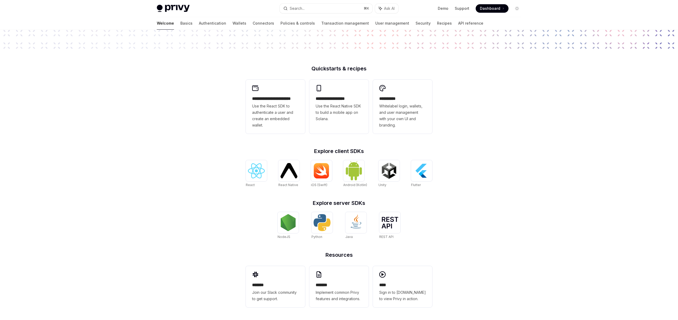
click at [267, 168] on div "React React Native React Native iOS (Swift) Android (Kotlin) Unity Unity Flutter" at bounding box center [339, 174] width 186 height 28
click at [251, 175] on img at bounding box center [256, 170] width 17 height 15
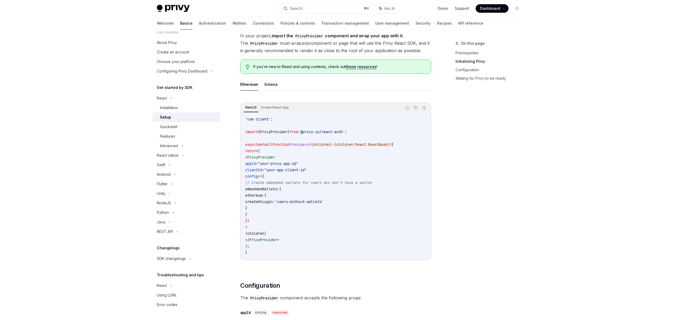
scroll to position [112, 0]
click at [271, 90] on button "Solana" at bounding box center [270, 84] width 13 height 12
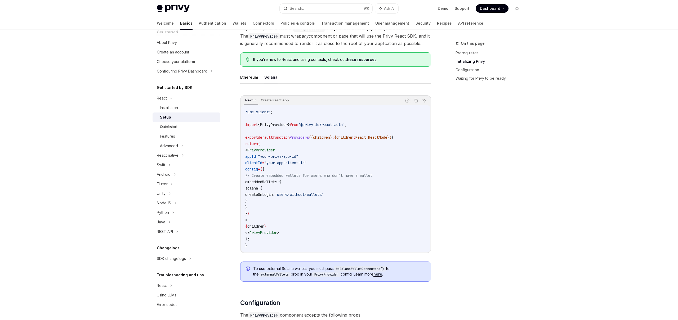
scroll to position [121, 0]
click at [275, 194] on span "createOnLogin:" at bounding box center [260, 193] width 30 height 5
click at [288, 218] on code "'use client' ; import { PrivyProvider } from '@privy-io/react-auth' ; export de…" at bounding box center [335, 178] width 181 height 140
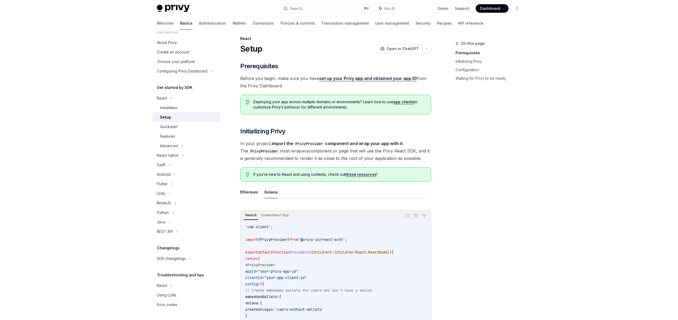
scroll to position [0, 0]
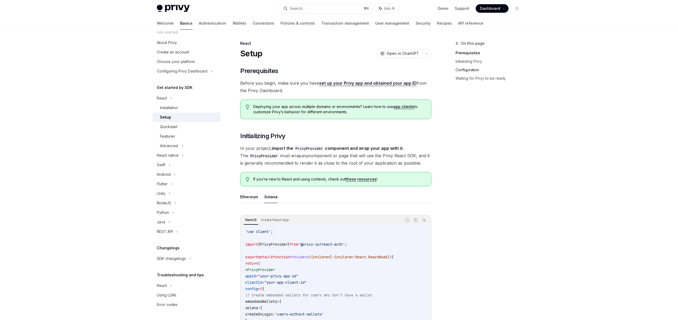
click at [464, 69] on link "Configuration" at bounding box center [490, 70] width 70 height 8
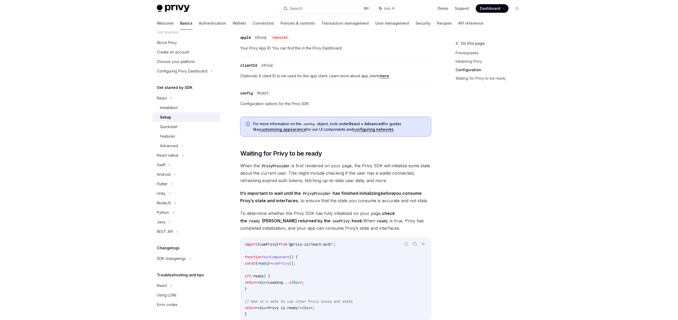
scroll to position [414, 0]
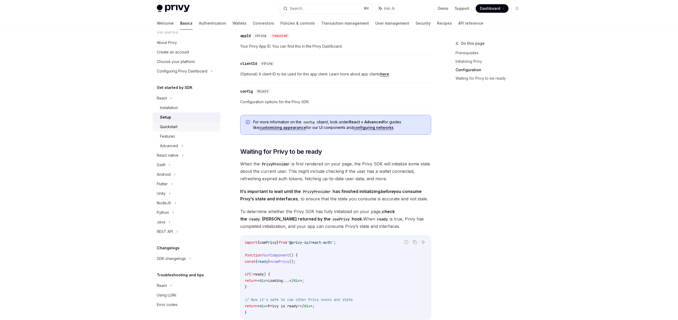
click at [165, 126] on div "Quickstart" at bounding box center [168, 127] width 17 height 6
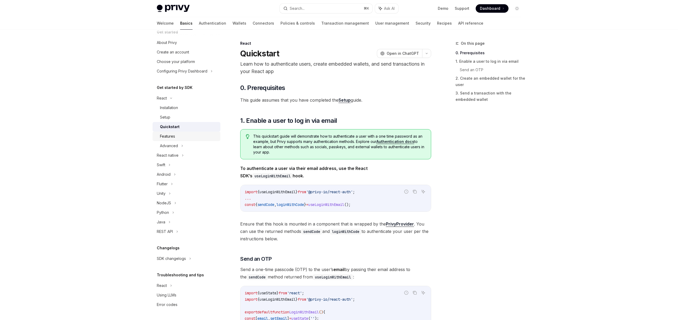
click at [171, 136] on div "Features" at bounding box center [167, 136] width 15 height 6
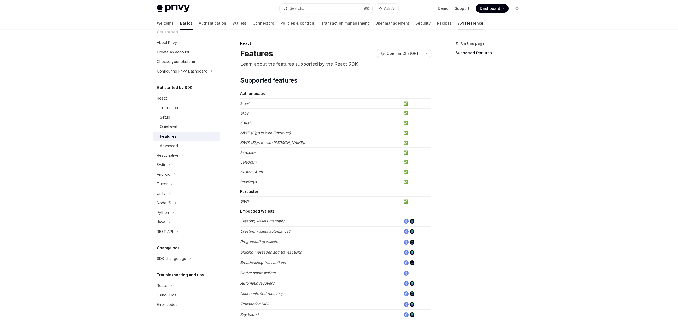
click at [458, 23] on link "API reference" at bounding box center [470, 23] width 25 height 13
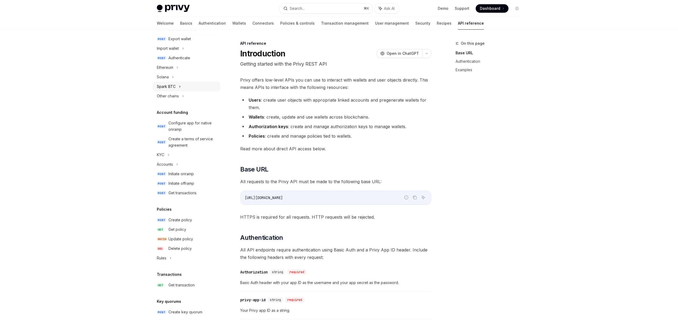
scroll to position [118, 0]
click at [196, 127] on div "Configure app for native onramp" at bounding box center [192, 124] width 49 height 13
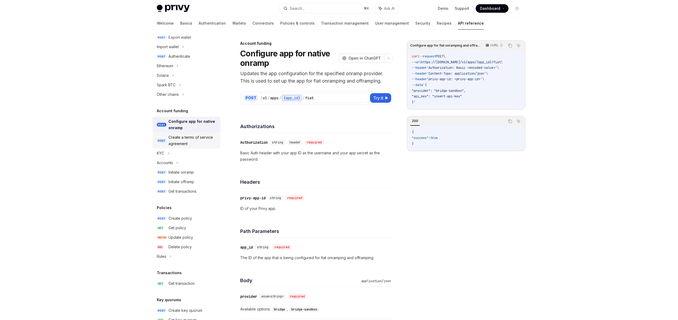
click at [199, 141] on div "Create a terms of service agreement" at bounding box center [192, 140] width 49 height 13
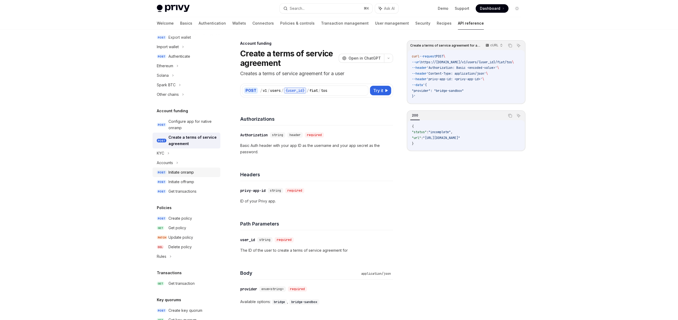
click at [191, 177] on link "POST Initiate onramp" at bounding box center [187, 173] width 68 height 10
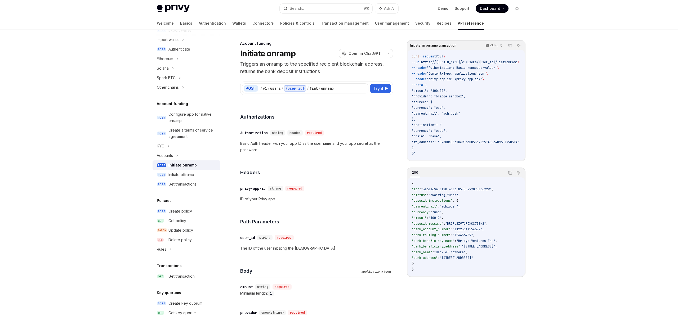
scroll to position [125, 0]
click at [191, 177] on div "Initiate offramp" at bounding box center [181, 174] width 26 height 6
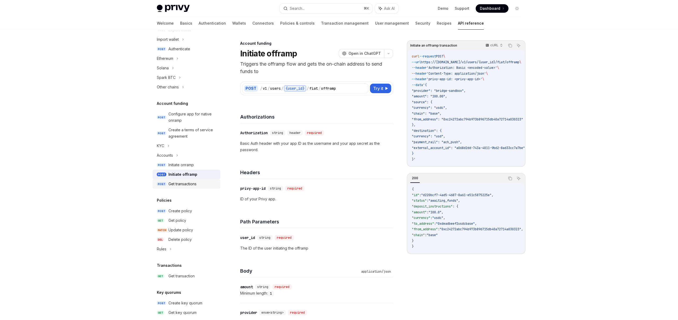
click at [190, 186] on div "Get transactions" at bounding box center [182, 184] width 28 height 6
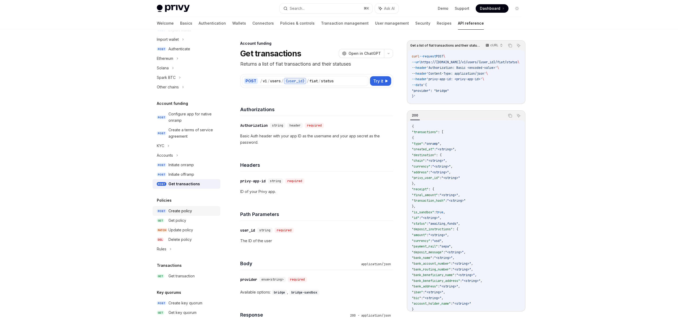
click at [186, 214] on link "POST Create policy" at bounding box center [187, 211] width 68 height 10
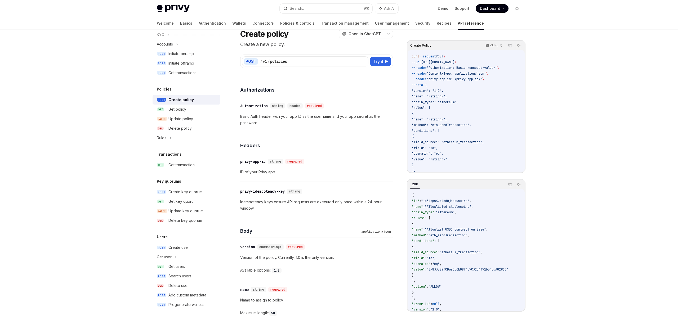
scroll to position [21, 0]
click at [187, 248] on div "Create user" at bounding box center [178, 247] width 21 height 6
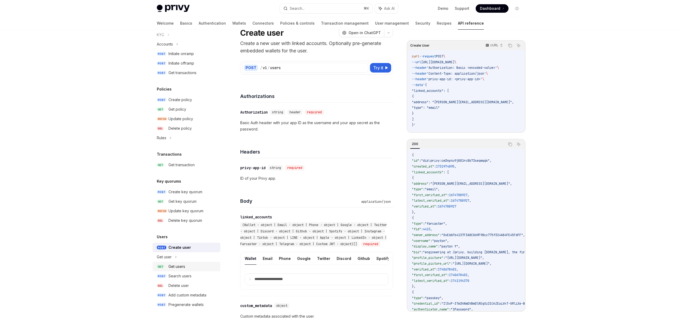
click at [182, 268] on div "Get users" at bounding box center [176, 266] width 17 height 6
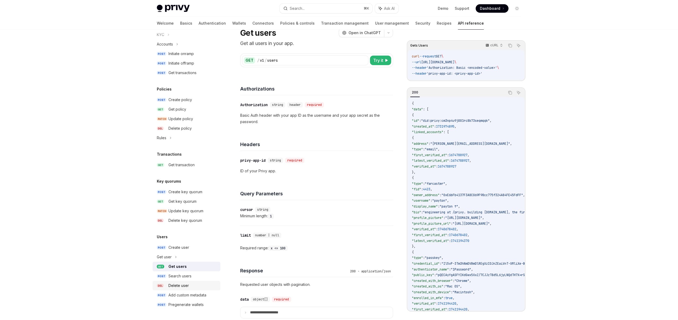
click at [184, 286] on div "Delete user" at bounding box center [178, 286] width 20 height 6
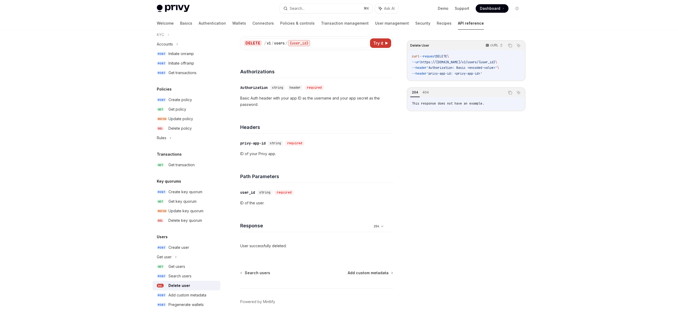
scroll to position [40, 0]
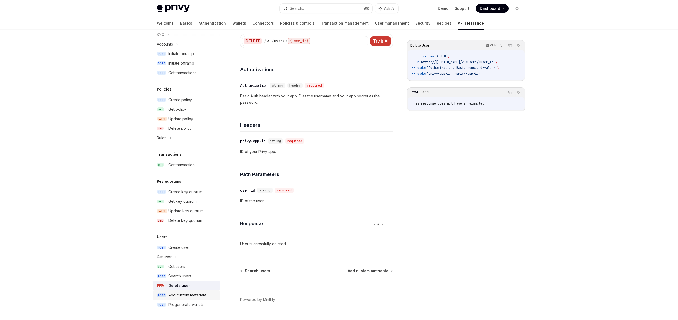
click at [189, 295] on div "Add custom metadata" at bounding box center [187, 295] width 38 height 6
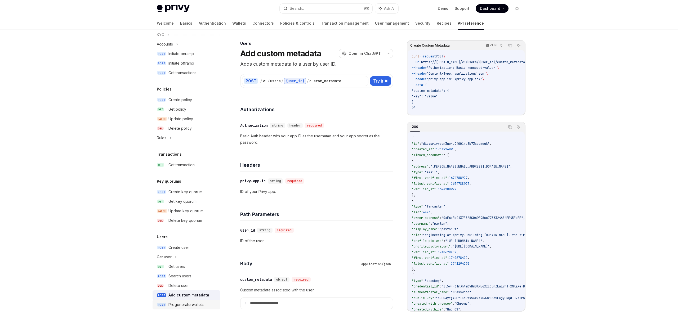
click at [189, 304] on div "Pregenerate wallets" at bounding box center [185, 305] width 35 height 6
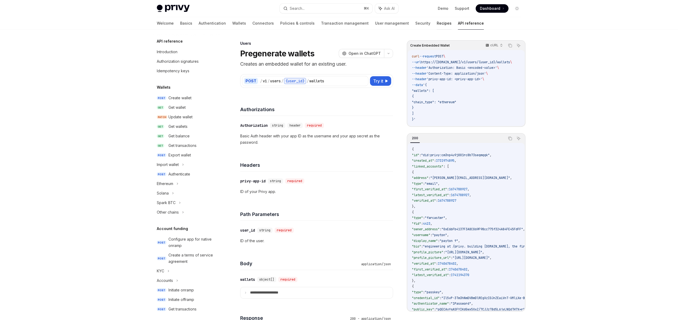
click at [437, 26] on link "Recipes" at bounding box center [444, 23] width 15 height 13
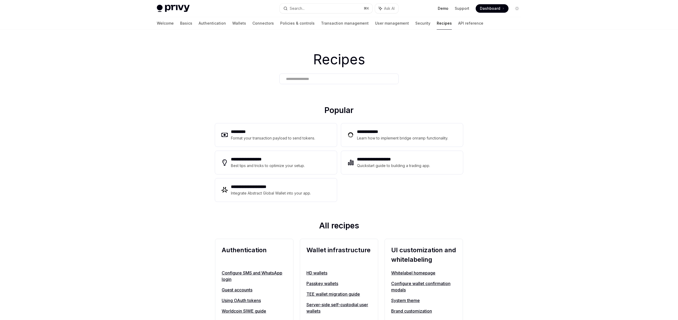
click at [445, 8] on link "Demo" at bounding box center [443, 8] width 11 height 5
click at [180, 25] on link "Basics" at bounding box center [186, 23] width 12 height 13
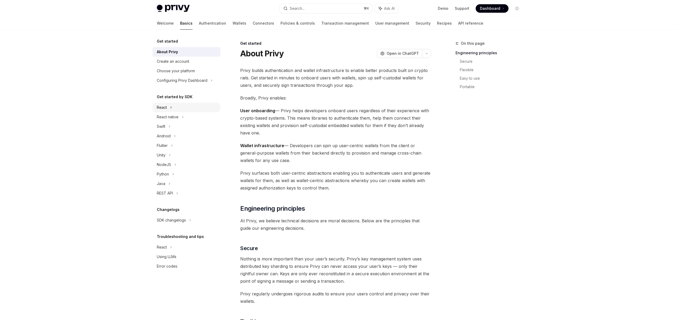
click at [168, 109] on div "React" at bounding box center [187, 108] width 68 height 10
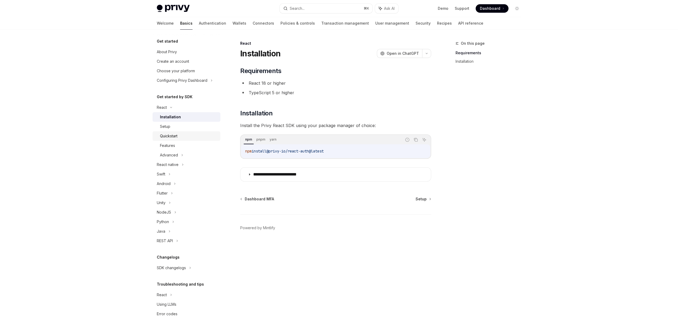
click at [172, 136] on div "Quickstart" at bounding box center [168, 136] width 17 height 6
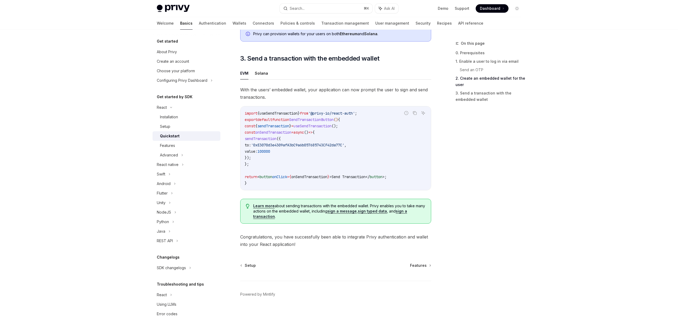
scroll to position [450, 0]
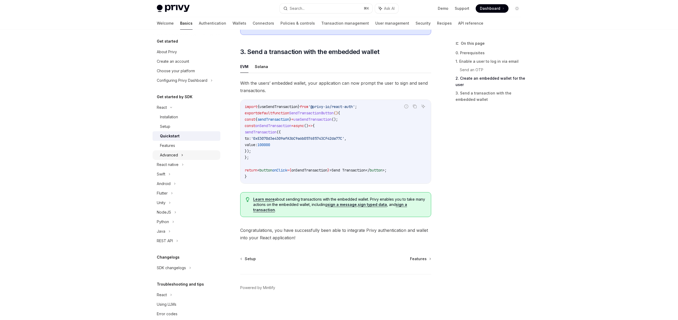
click at [181, 155] on icon at bounding box center [182, 155] width 2 height 6
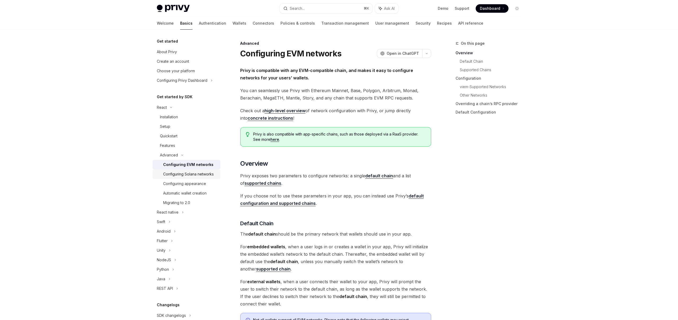
click at [198, 174] on div "Configuring Solana networks" at bounding box center [188, 174] width 51 height 6
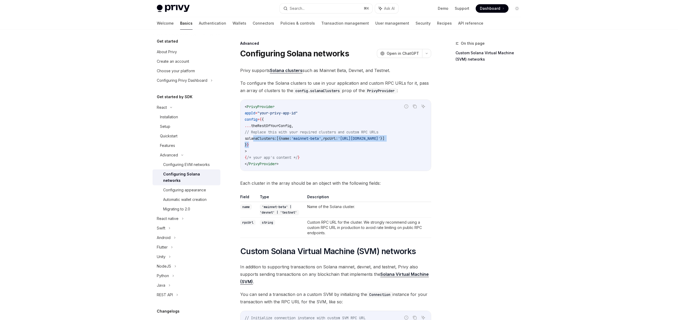
drag, startPoint x: 253, startPoint y: 138, endPoint x: 334, endPoint y: 147, distance: 82.3
click at [334, 147] on code "< PrivyProvider appId = "your-privy-app-id" config = { { ... theRestOfYourConfi…" at bounding box center [336, 136] width 182 height 64
click at [421, 138] on code "< PrivyProvider appId = "your-privy-app-id" config = { { ... theRestOfYourConfi…" at bounding box center [336, 136] width 182 height 64
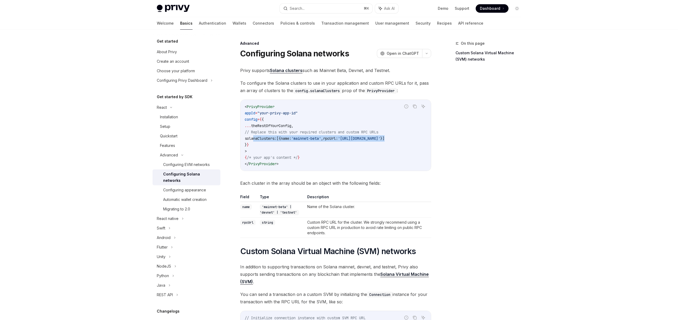
copy span "solanaClusters: [{ name: 'mainnet-beta' , rpcUrl: 'https://api.mainnet-beta.sol…"
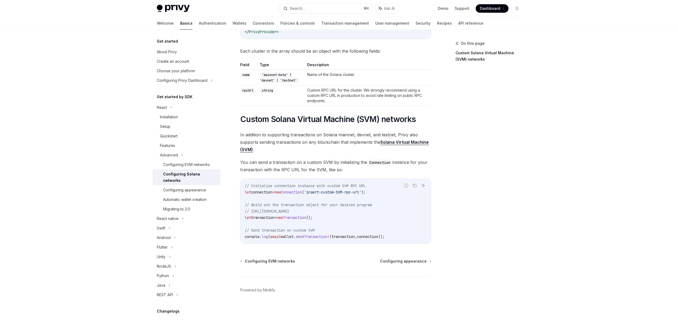
scroll to position [137, 0]
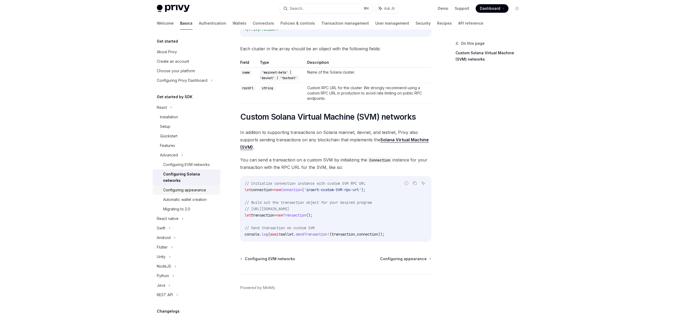
click at [196, 187] on div "Configuring appearance" at bounding box center [184, 190] width 43 height 6
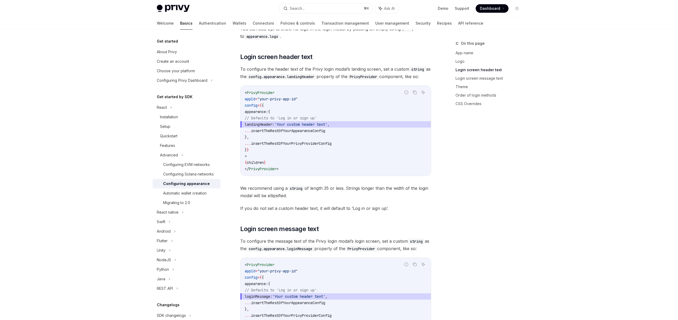
scroll to position [418, 0]
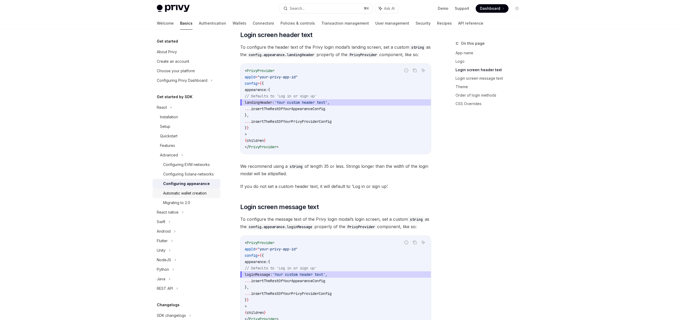
click at [203, 192] on div "Automatic wallet creation" at bounding box center [184, 193] width 43 height 6
type textarea "*"
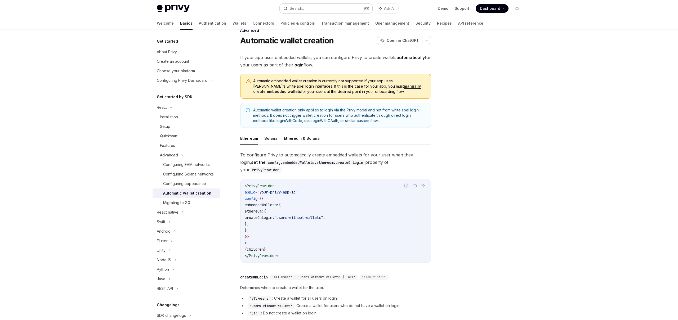
click at [341, 5] on button "Search... ⌘ K" at bounding box center [326, 9] width 93 height 10
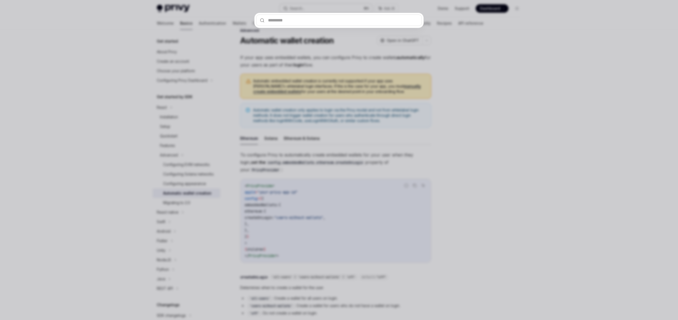
type input "**********"
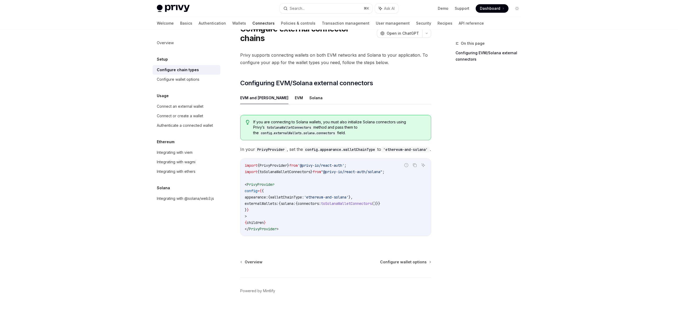
scroll to position [26, 0]
click at [321, 200] on span "connectors:" at bounding box center [309, 202] width 23 height 5
click at [322, 213] on code "import { PrivyProvider } from '@privy-io/react-auth' ; import { toSolanaWalletC…" at bounding box center [336, 196] width 182 height 70
drag, startPoint x: 399, startPoint y: 169, endPoint x: 292, endPoint y: 171, distance: 107.5
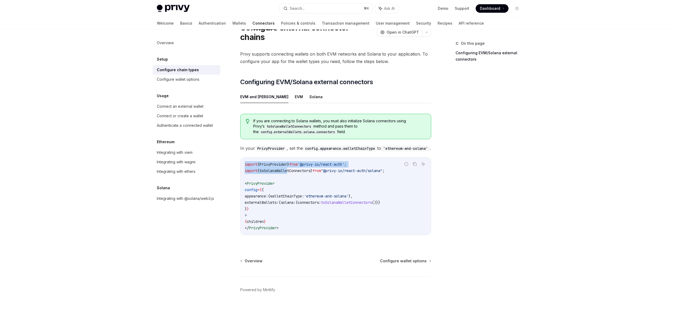
click at [292, 171] on div "Report incorrect code Copy Ask AI import { PrivyProvider } from '@privy-io/reac…" at bounding box center [335, 196] width 191 height 78
click at [292, 170] on span "toSolanaWalletConnectors" at bounding box center [284, 170] width 51 height 5
click at [310, 177] on code "import { PrivyProvider } from '@privy-io/react-auth' ; import { toSolanaWalletC…" at bounding box center [336, 196] width 182 height 70
drag, startPoint x: 245, startPoint y: 169, endPoint x: 398, endPoint y: 169, distance: 152.5
click at [398, 169] on div "Report incorrect code Copy Ask AI import { PrivyProvider } from '@privy-io/reac…" at bounding box center [335, 196] width 191 height 78
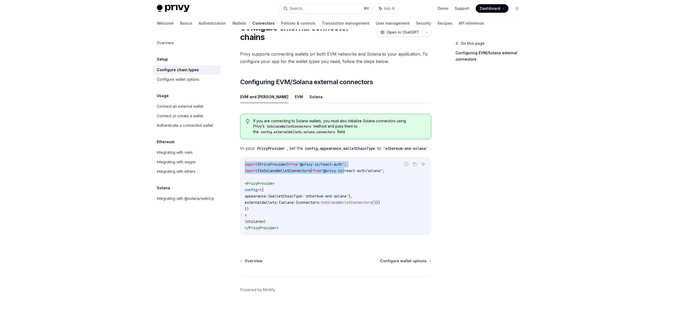
drag, startPoint x: 401, startPoint y: 169, endPoint x: 353, endPoint y: 167, distance: 48.0
click at [353, 167] on div "Report incorrect code Copy Ask AI import { PrivyProvider } from '@privy-io/reac…" at bounding box center [335, 196] width 191 height 78
click at [364, 178] on code "import { PrivyProvider } from '@privy-io/react-auth' ; import { toSolanaWalletC…" at bounding box center [336, 196] width 182 height 70
click at [291, 195] on span "walletChainType:" at bounding box center [287, 196] width 34 height 5
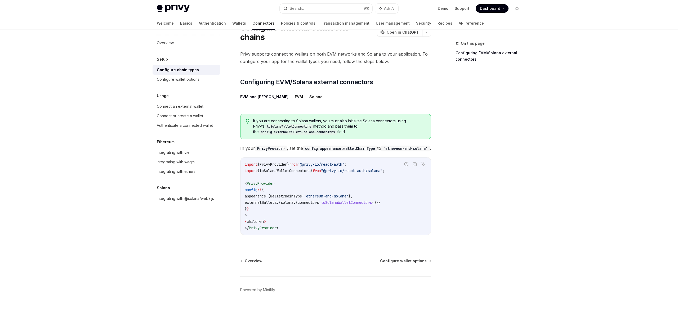
click at [348, 195] on span "'ethereum-and-solana'" at bounding box center [326, 196] width 44 height 5
click at [353, 194] on span "}," at bounding box center [350, 196] width 4 height 5
copy span "walletChainType: 'ethereum-and-solana' },"
drag, startPoint x: 279, startPoint y: 194, endPoint x: 382, endPoint y: 194, distance: 102.2
click at [382, 194] on code "import { PrivyProvider } from '@privy-io/react-auth' ; import { toSolanaWalletC…" at bounding box center [336, 196] width 182 height 70
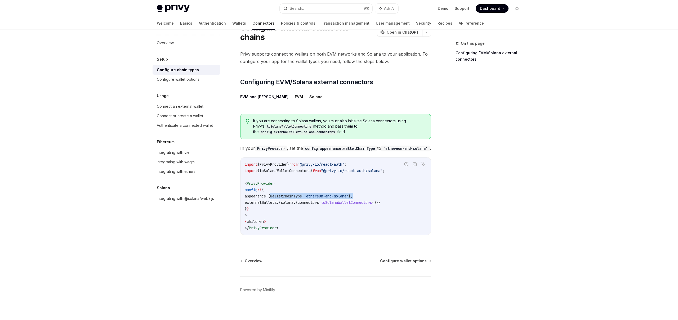
copy span "{ walletChainType: 'ethereum-and-solana' },"
click at [334, 217] on code "import { PrivyProvider } from '@privy-io/react-auth' ; import { toSolanaWalletC…" at bounding box center [336, 196] width 182 height 70
drag, startPoint x: 254, startPoint y: 202, endPoint x: 397, endPoint y: 201, distance: 143.0
click at [380, 201] on span "externalWallets: { solana: { connectors: toSolanaWalletConnectors ()}}" at bounding box center [313, 202] width 136 height 5
click at [407, 200] on code "import { PrivyProvider } from '@privy-io/react-auth' ; import { toSolanaWalletC…" at bounding box center [336, 196] width 182 height 70
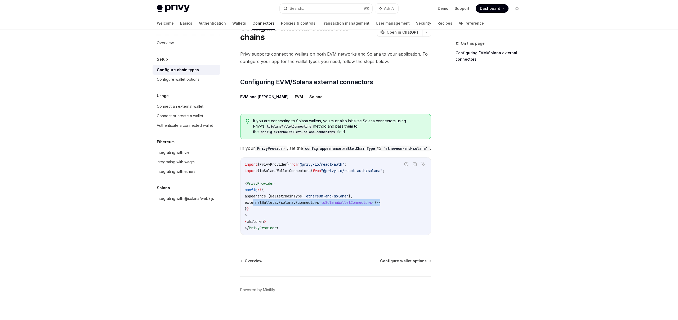
copy span "externalWallets: { solana: { connectors: toSolanaWalletConnectors ()}}"
drag, startPoint x: 245, startPoint y: 169, endPoint x: 400, endPoint y: 170, distance: 154.6
click at [400, 170] on div "Report incorrect code Copy Ask AI import { PrivyProvider } from '@privy-io/reac…" at bounding box center [335, 196] width 191 height 78
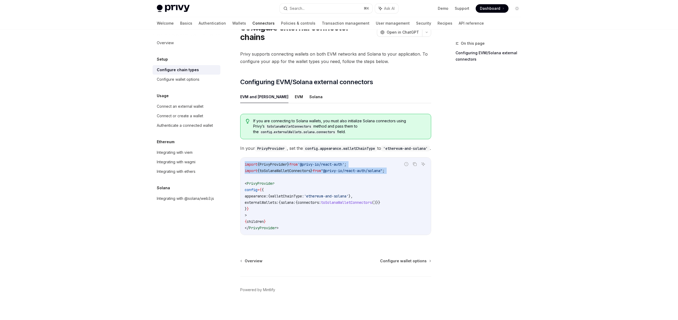
drag, startPoint x: 400, startPoint y: 170, endPoint x: 298, endPoint y: 174, distance: 102.3
click at [298, 174] on div "Report incorrect code Copy Ask AI import { PrivyProvider } from '@privy-io/reac…" at bounding box center [335, 196] width 191 height 78
copy div "incorrect code Copy Ask AI import { PrivyProvider } from '@privy-io/react-auth'…"
click at [309, 91] on button "Solana" at bounding box center [315, 97] width 13 height 12
type textarea "*"
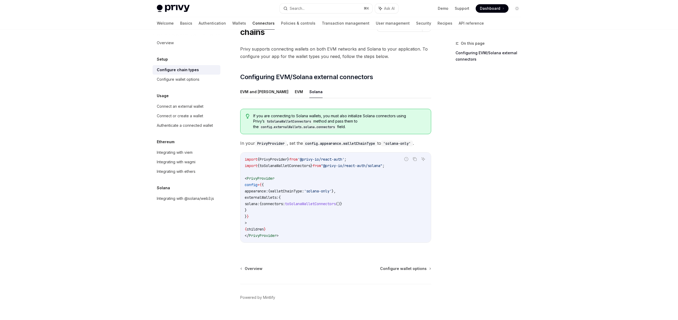
scroll to position [31, 0]
click at [285, 201] on span "connectors:" at bounding box center [273, 203] width 23 height 5
click at [290, 189] on span "walletChainType:" at bounding box center [287, 191] width 34 height 5
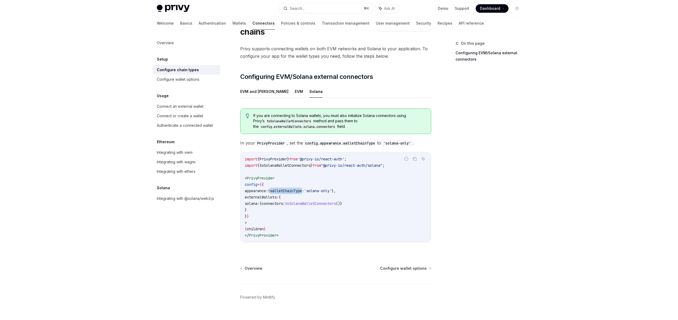
click at [290, 200] on code "import { PrivyProvider } from '@privy-io/react-auth' ; import { toSolanaWalletC…" at bounding box center [336, 197] width 182 height 83
click at [301, 189] on span "walletChainType:" at bounding box center [287, 191] width 34 height 5
click at [349, 10] on button "Search... ⌘ K" at bounding box center [326, 9] width 93 height 10
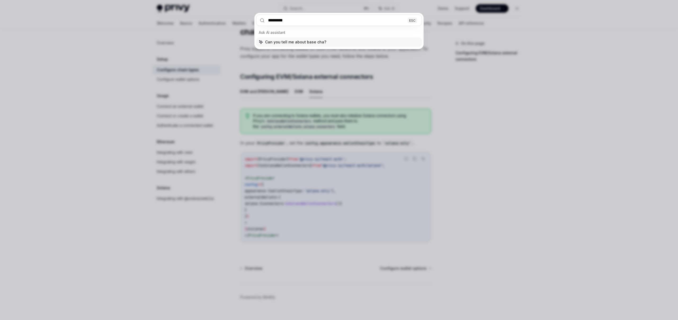
type input "**********"
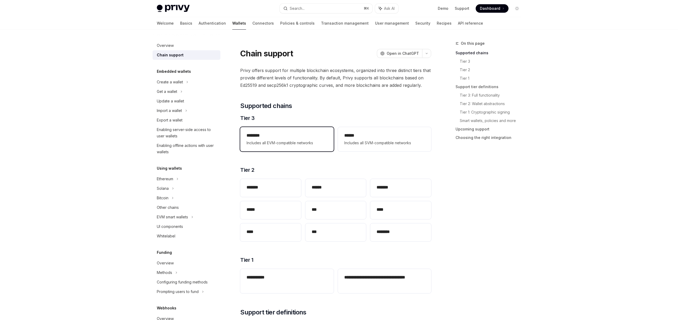
click at [295, 141] on span "Includes all EVM-compatible networks" at bounding box center [287, 143] width 80 height 6
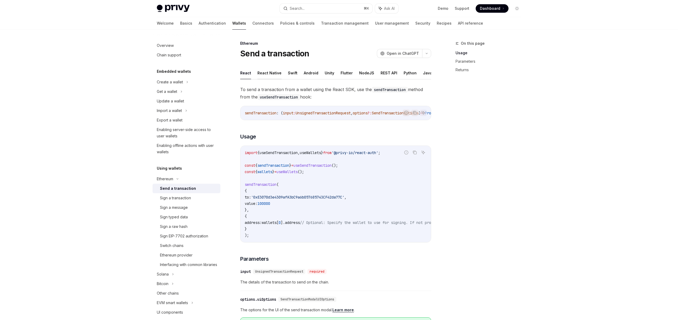
click at [270, 73] on button "React Native" at bounding box center [269, 73] width 24 height 12
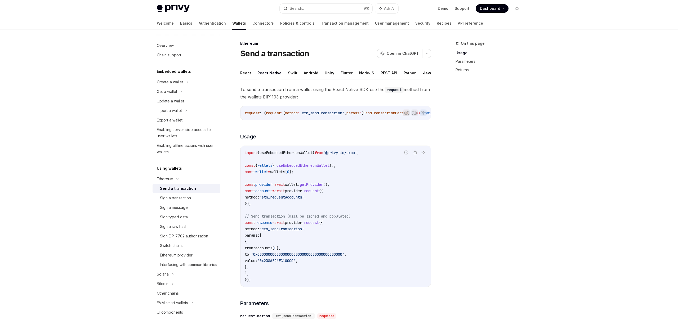
click at [253, 73] on ul "React React Native Swift Android Unity Flutter NodeJS REST API Python Java" at bounding box center [335, 73] width 191 height 13
click at [248, 73] on button "React" at bounding box center [245, 73] width 11 height 12
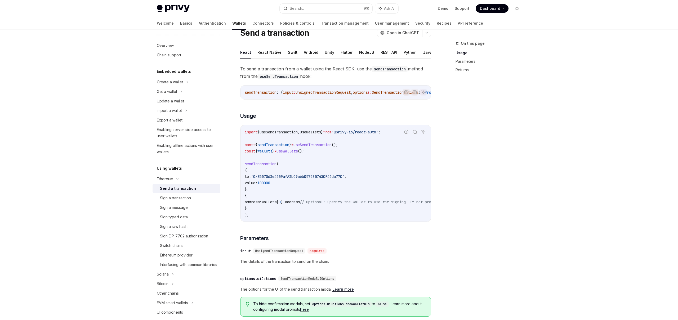
scroll to position [24, 0]
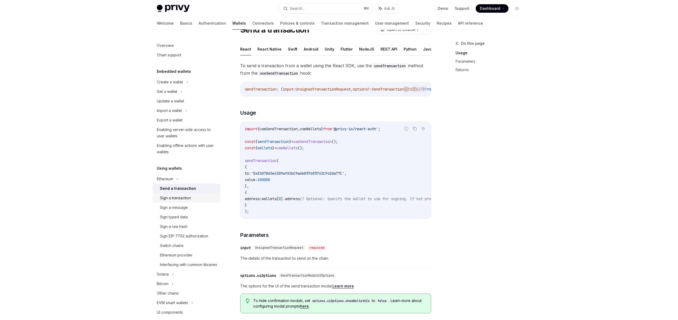
click at [179, 200] on div "Sign a transaction" at bounding box center [175, 198] width 31 height 6
type textarea "*"
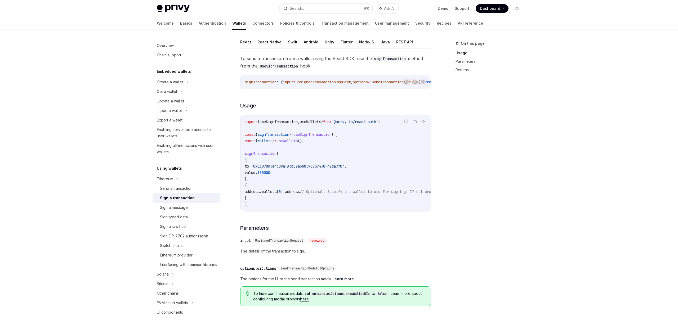
scroll to position [34, 0]
